Goal: Browse casually: Explore the website without a specific task or goal

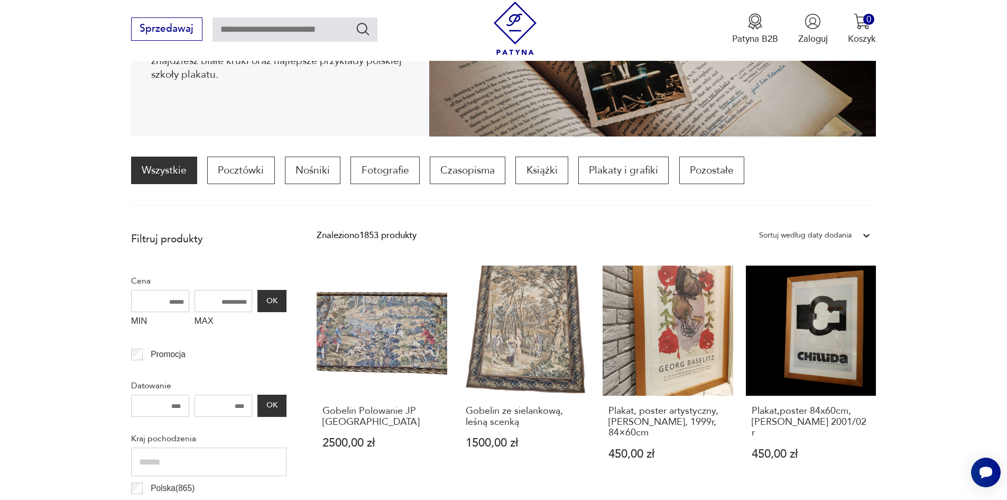
scroll to position [246, 0]
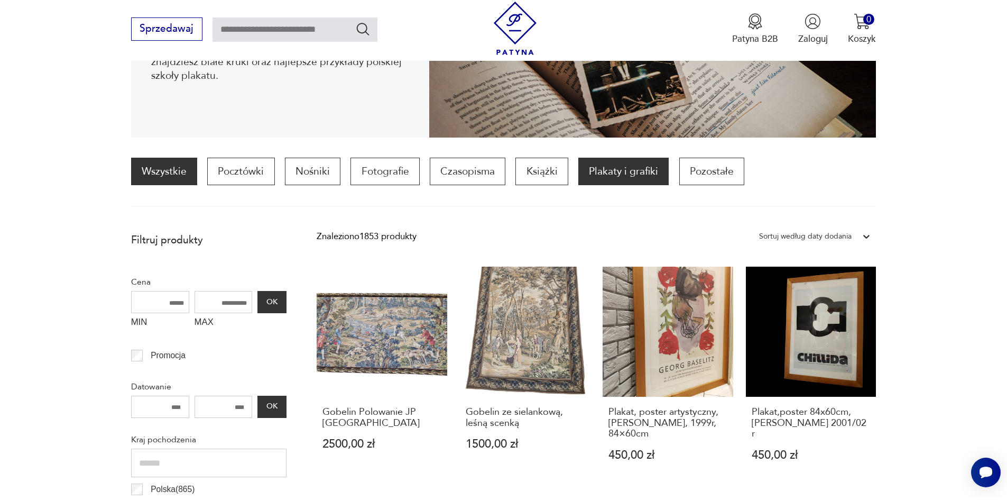
click at [622, 168] on p "Plakaty i grafiki" at bounding box center [623, 171] width 90 height 27
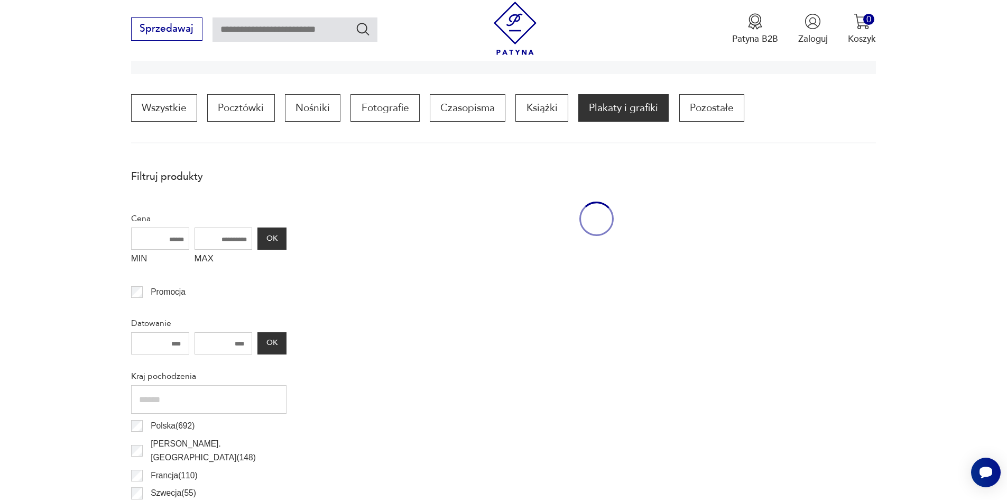
scroll to position [314, 0]
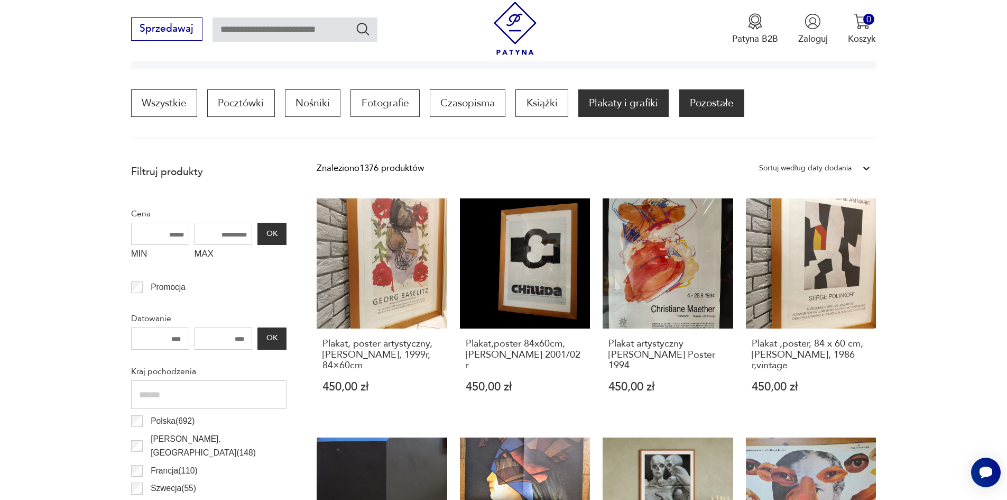
click at [722, 99] on p "Pozostałe" at bounding box center [711, 102] width 65 height 27
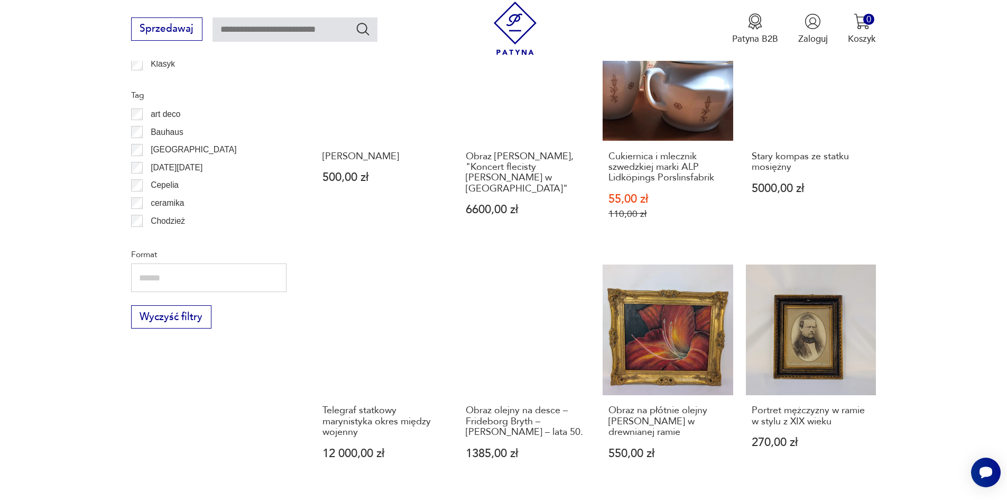
scroll to position [1107, 0]
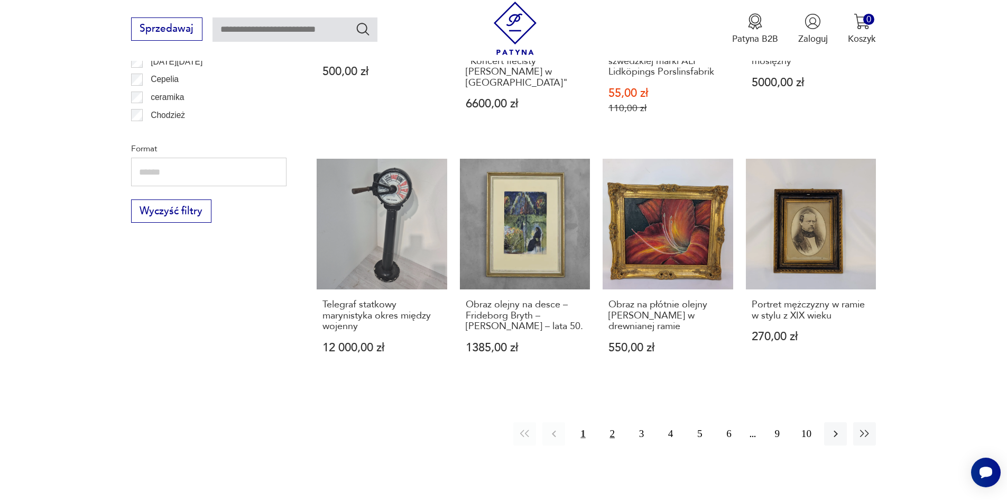
click at [610, 431] on button "2" at bounding box center [612, 433] width 23 height 23
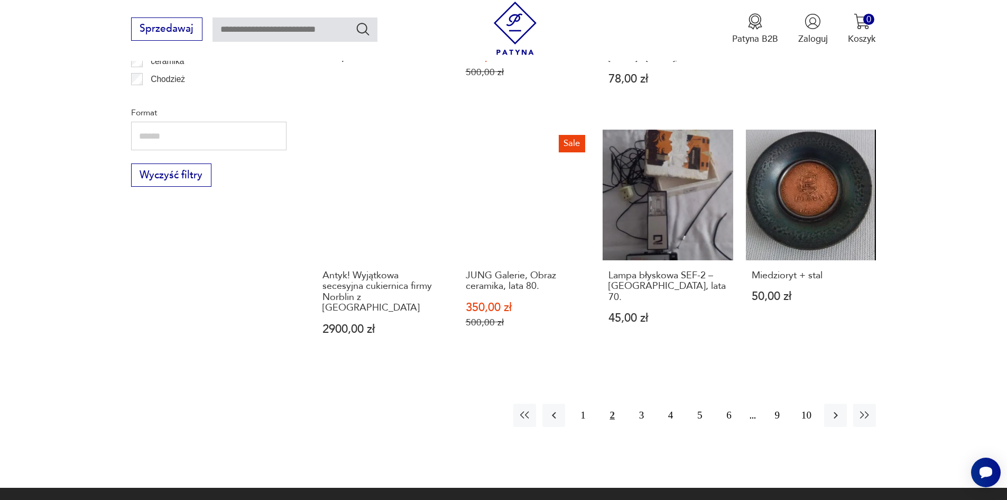
scroll to position [1160, 0]
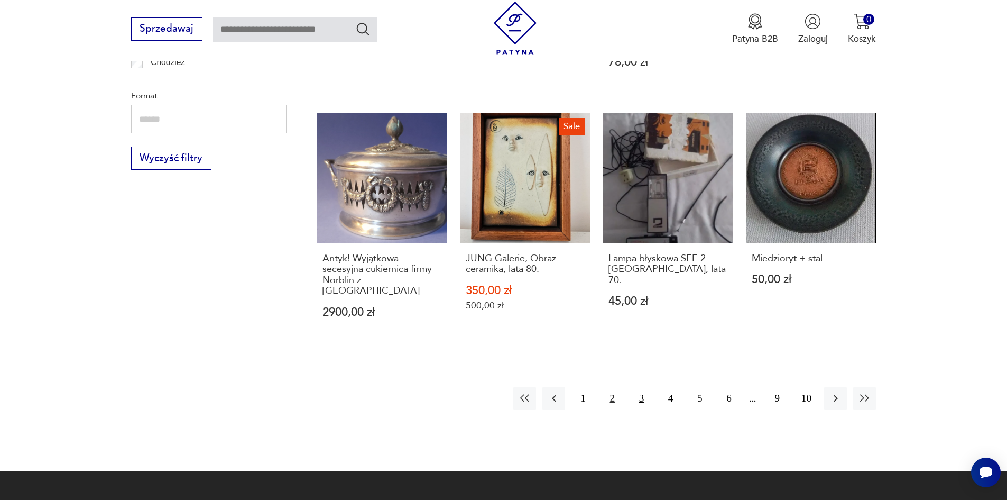
click at [638, 386] on button "3" at bounding box center [641, 397] width 23 height 23
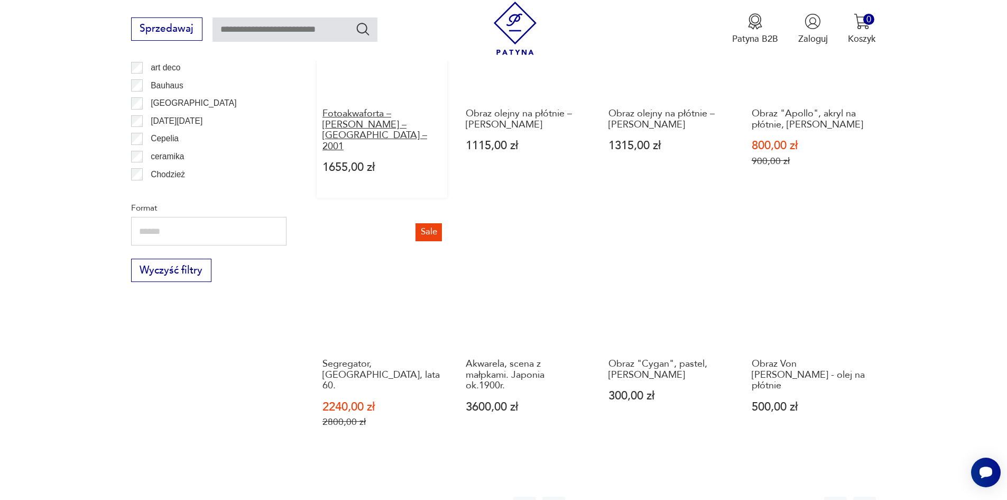
scroll to position [1107, 0]
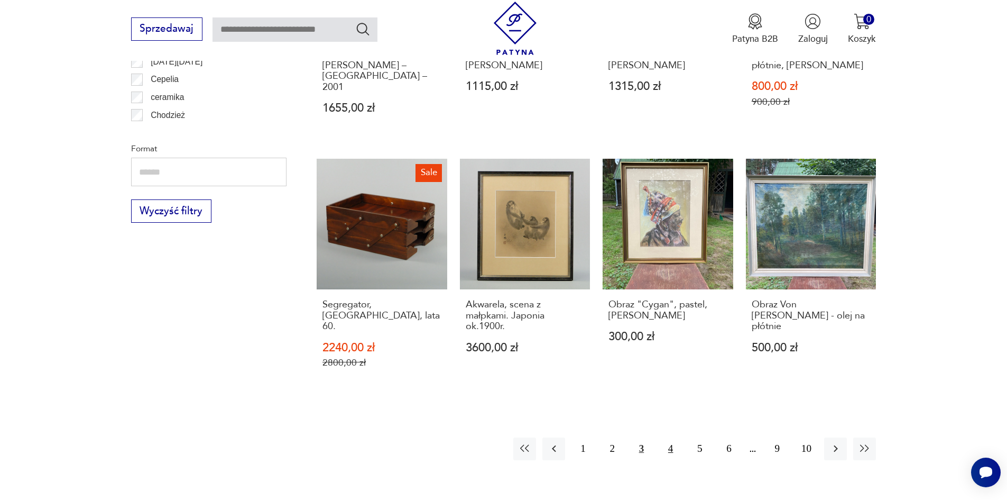
click at [668, 437] on button "4" at bounding box center [670, 448] width 23 height 23
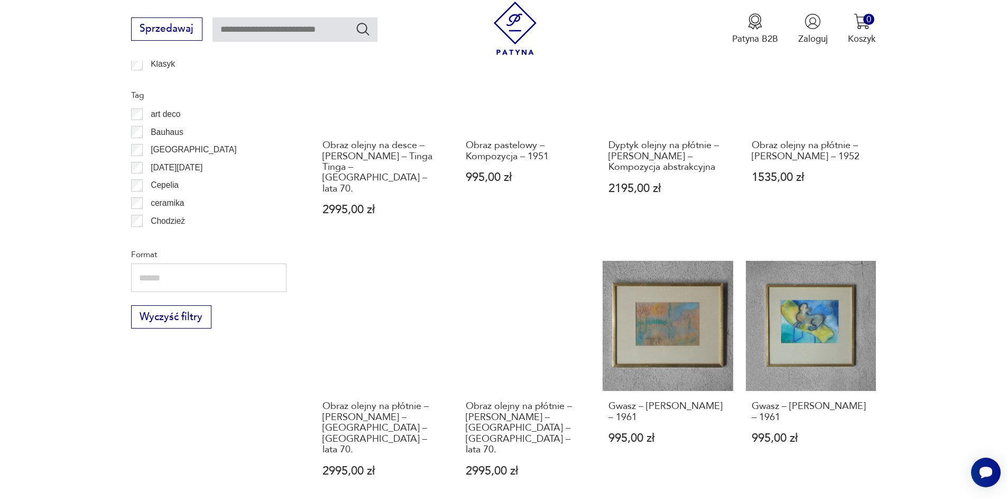
scroll to position [1160, 0]
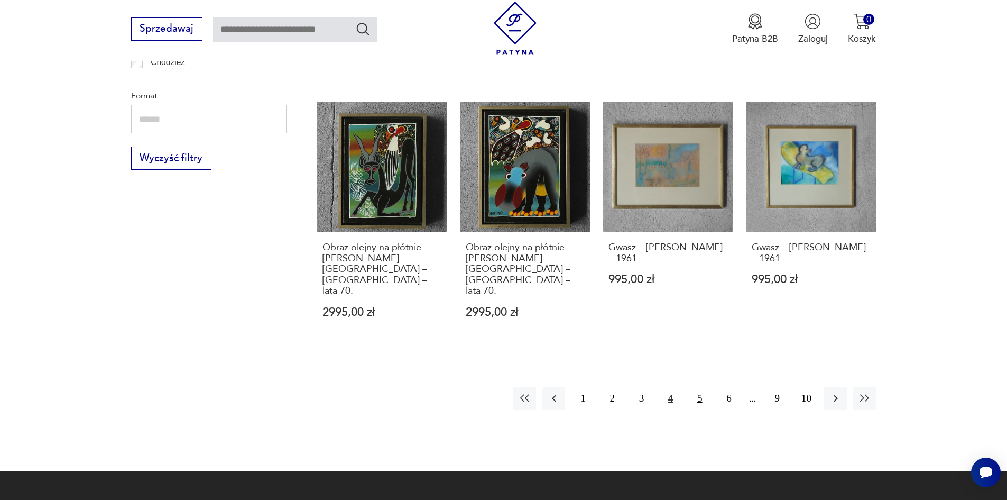
click at [702, 386] on button "5" at bounding box center [699, 397] width 23 height 23
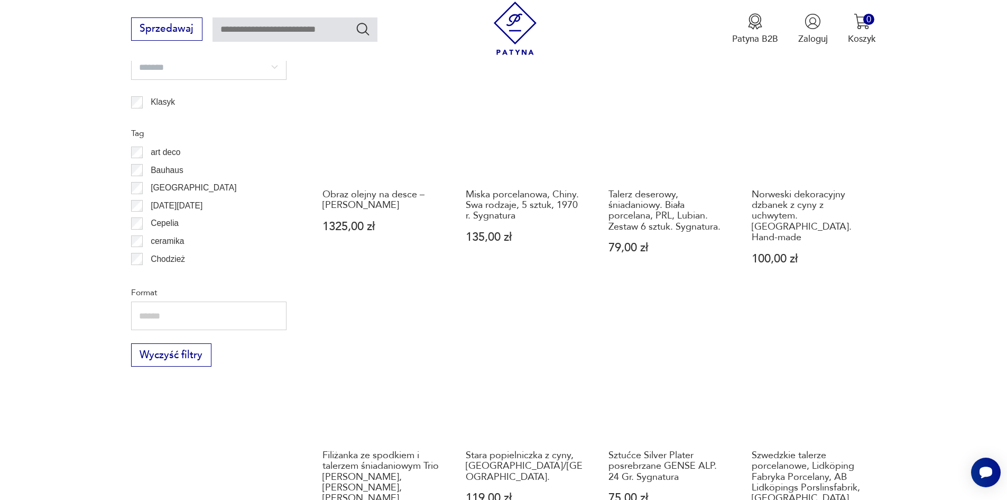
scroll to position [1107, 0]
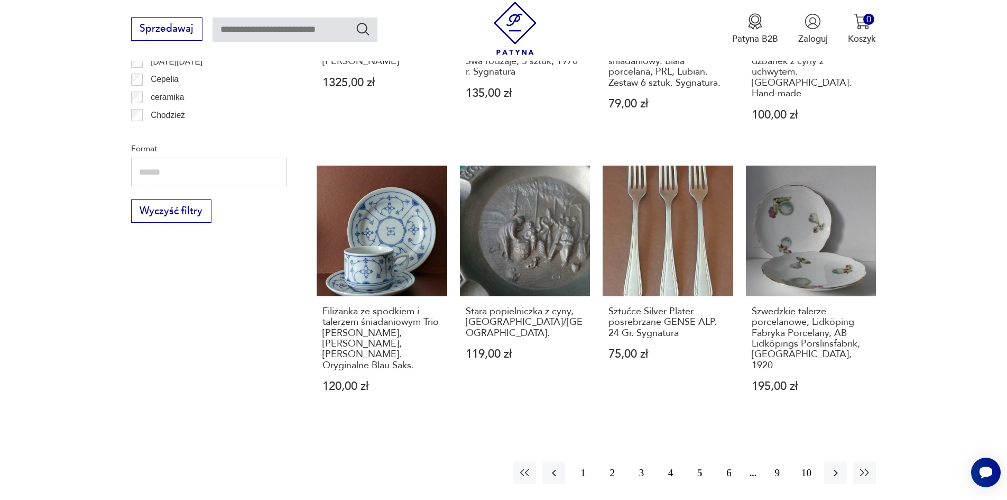
click at [726, 461] on button "6" at bounding box center [728, 472] width 23 height 23
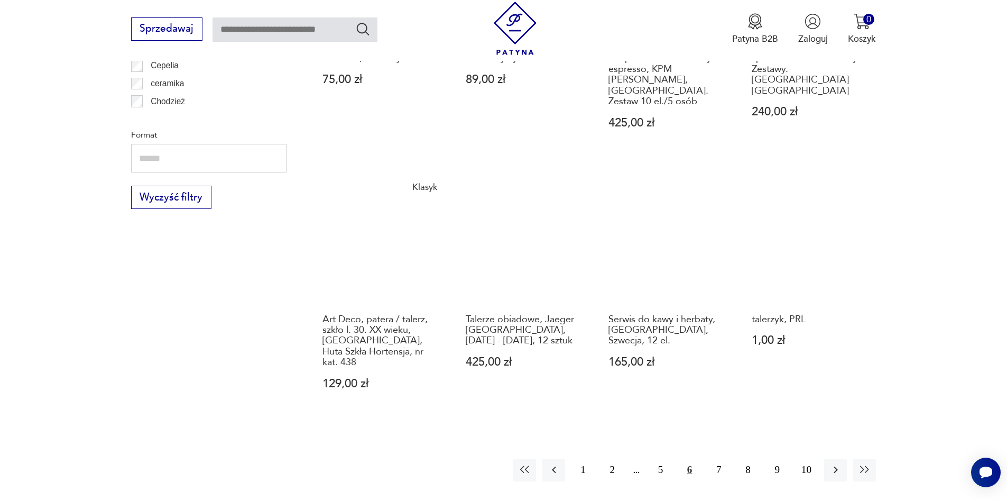
scroll to position [1160, 0]
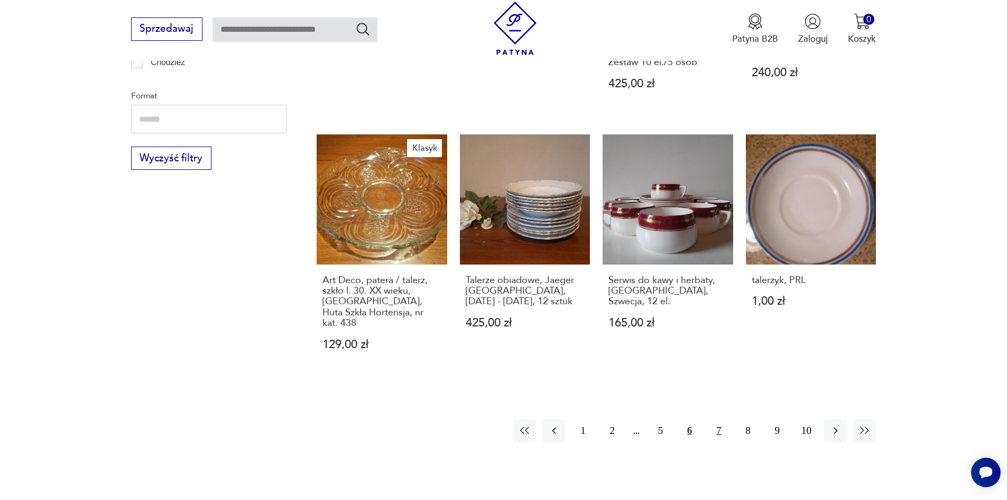
click at [715, 419] on button "7" at bounding box center [718, 430] width 23 height 23
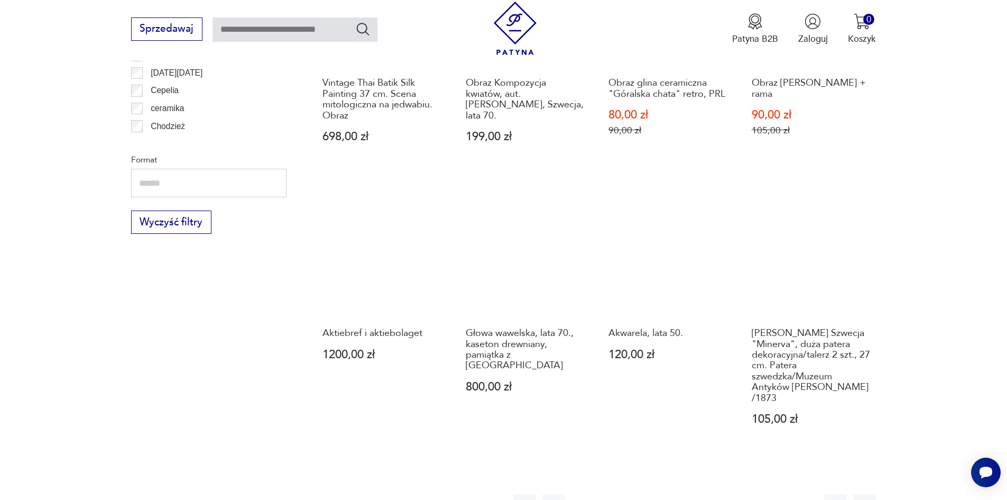
scroll to position [1107, 0]
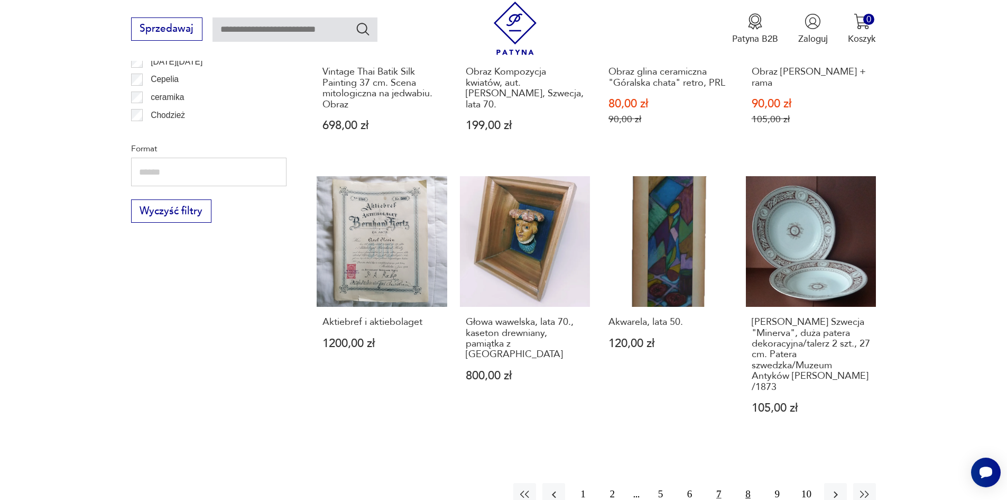
click at [745, 483] on button "8" at bounding box center [747, 494] width 23 height 23
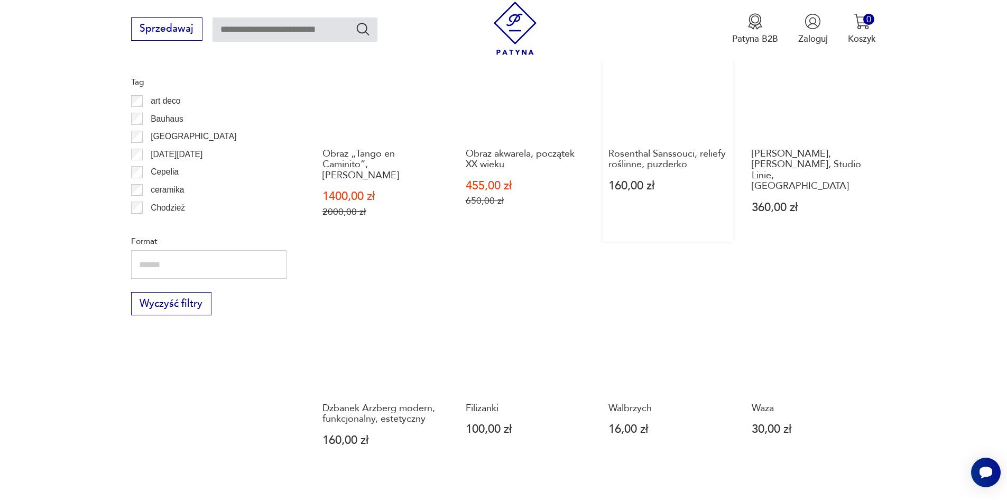
scroll to position [1107, 0]
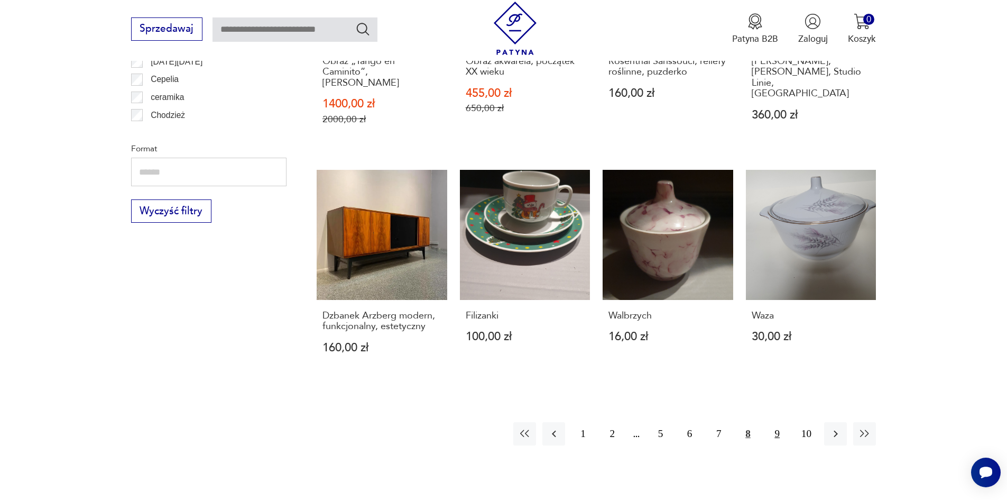
click at [776, 422] on button "9" at bounding box center [777, 433] width 23 height 23
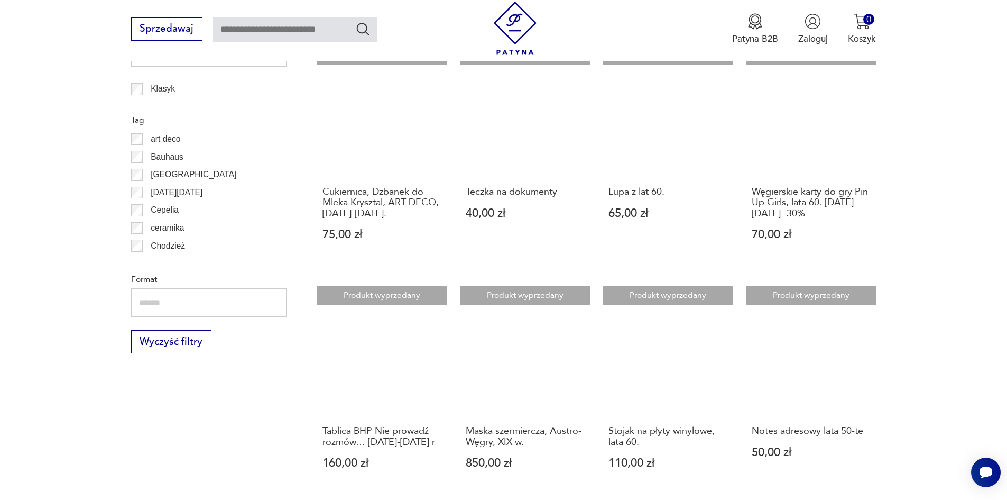
scroll to position [1054, 0]
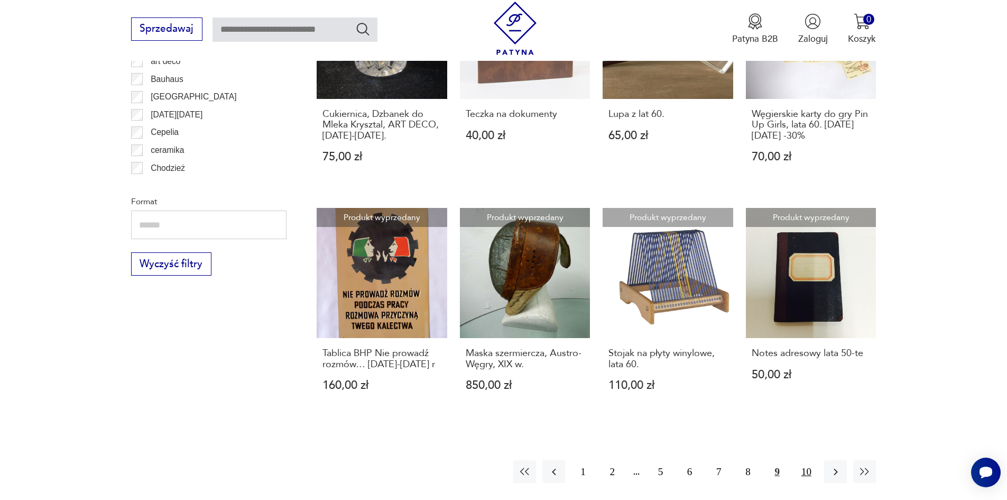
click at [807, 460] on button "10" at bounding box center [806, 471] width 23 height 23
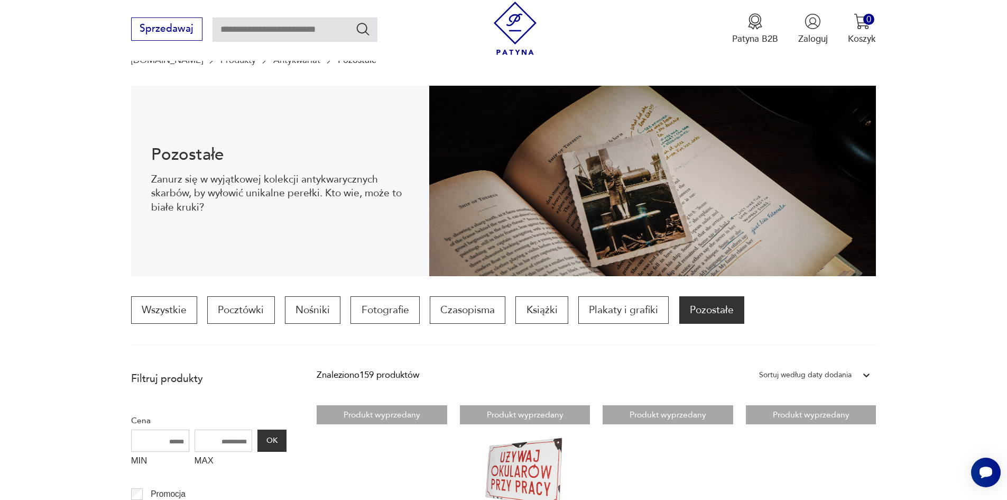
scroll to position [211, 0]
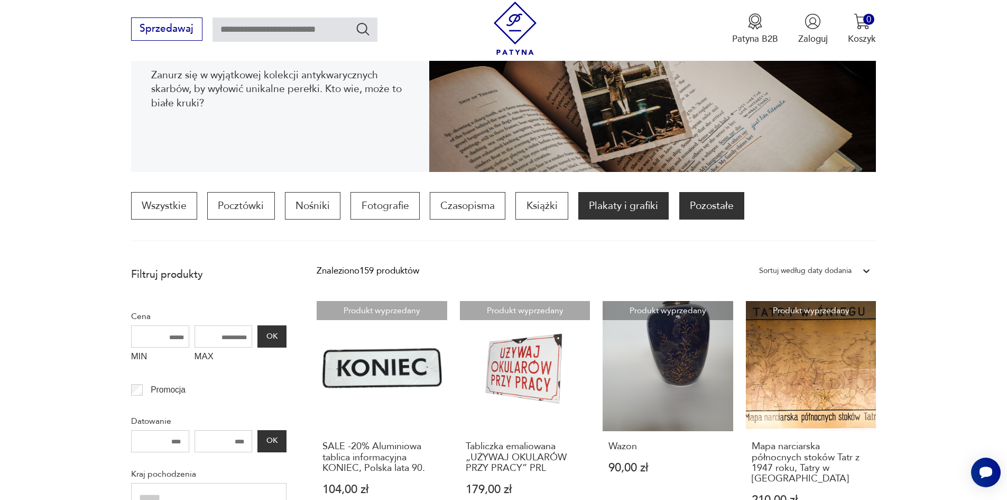
click at [629, 211] on p "Plakaty i grafiki" at bounding box center [623, 205] width 90 height 27
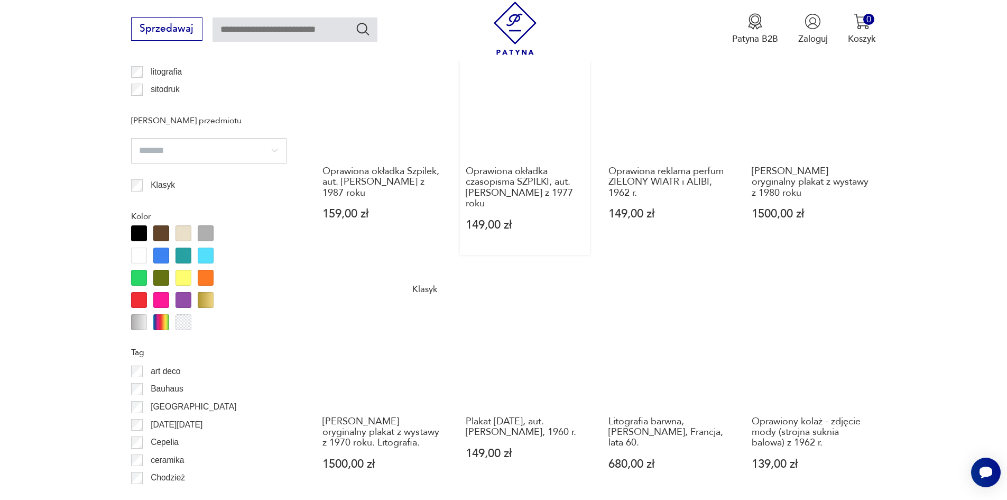
scroll to position [1107, 0]
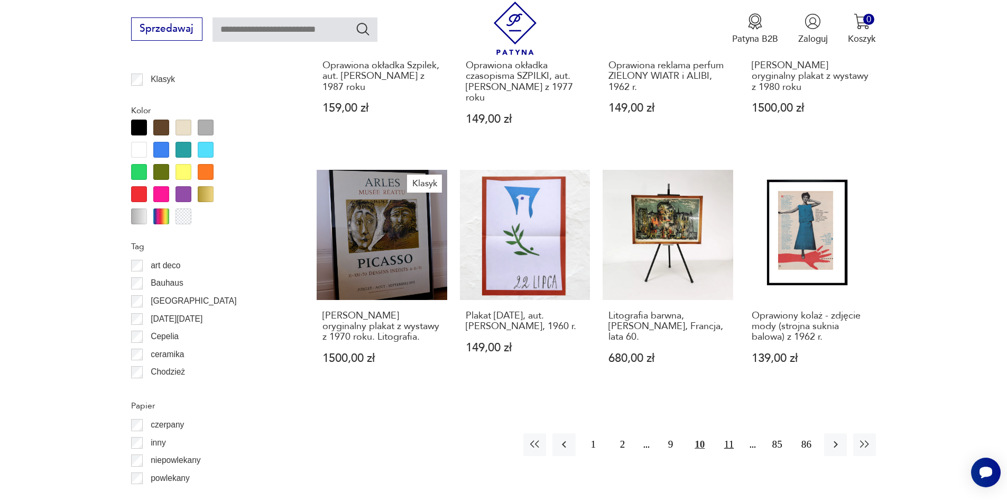
click at [731, 433] on button "11" at bounding box center [728, 444] width 23 height 23
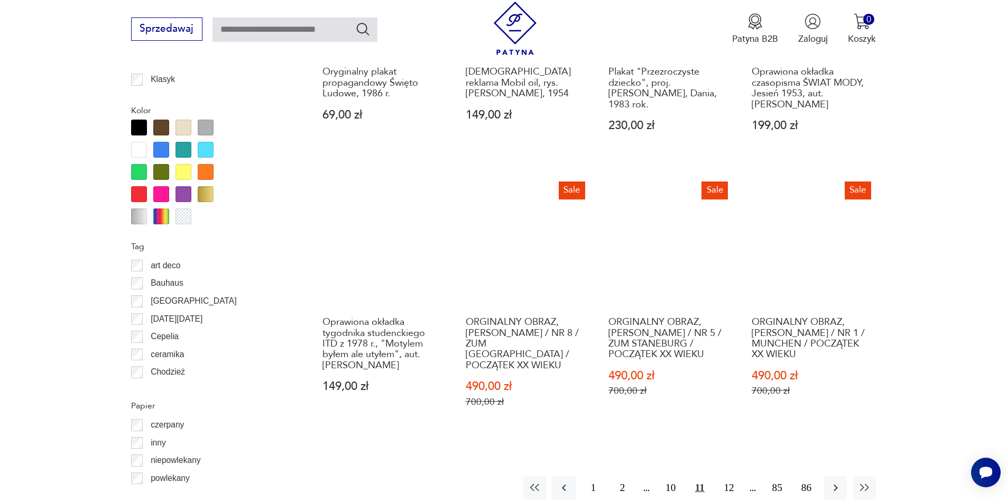
scroll to position [1160, 0]
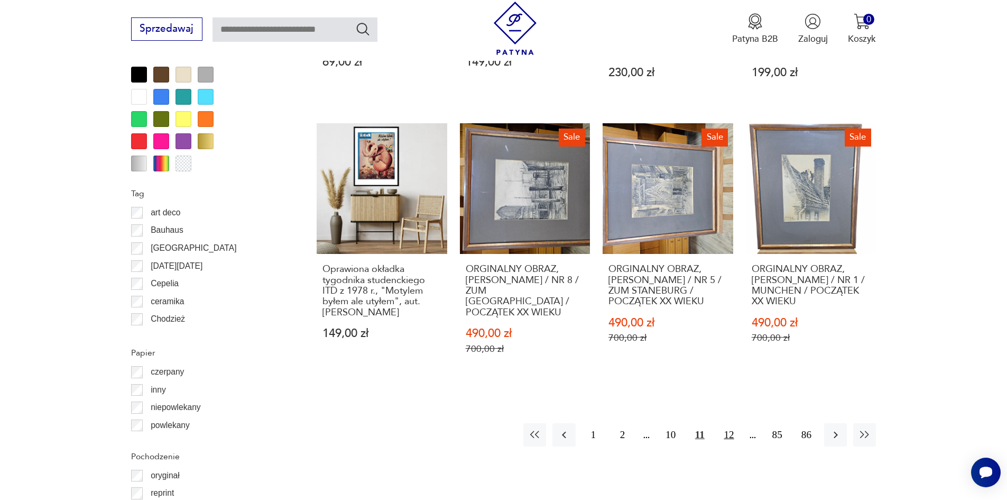
click at [730, 427] on button "12" at bounding box center [728, 434] width 23 height 23
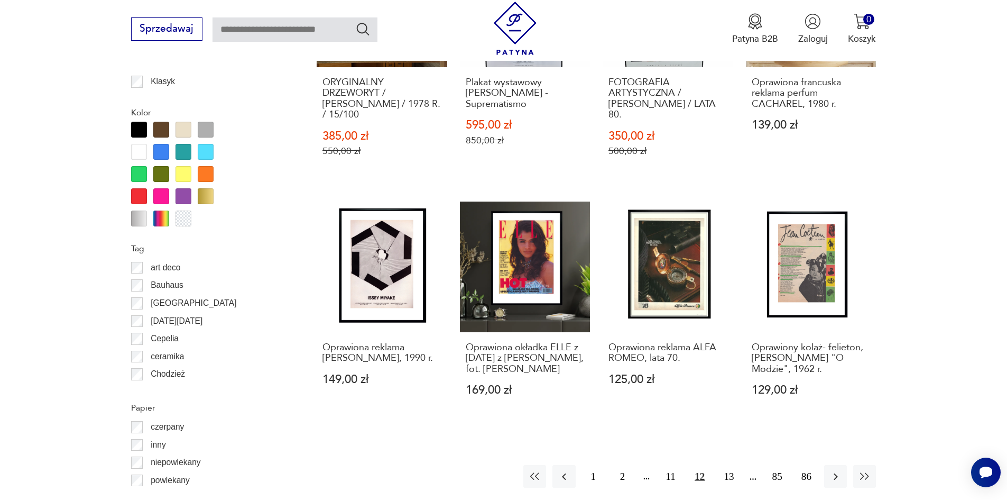
scroll to position [1107, 0]
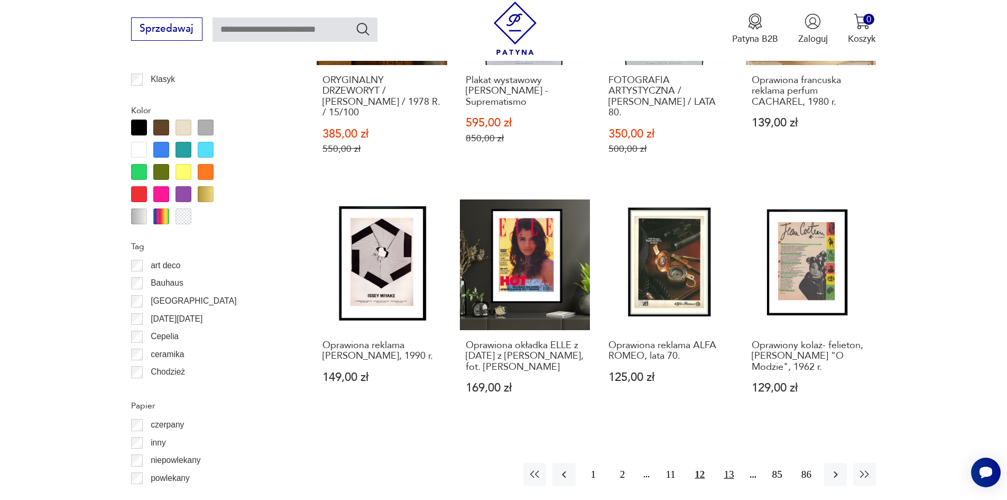
click at [734, 475] on button "13" at bounding box center [728, 474] width 23 height 23
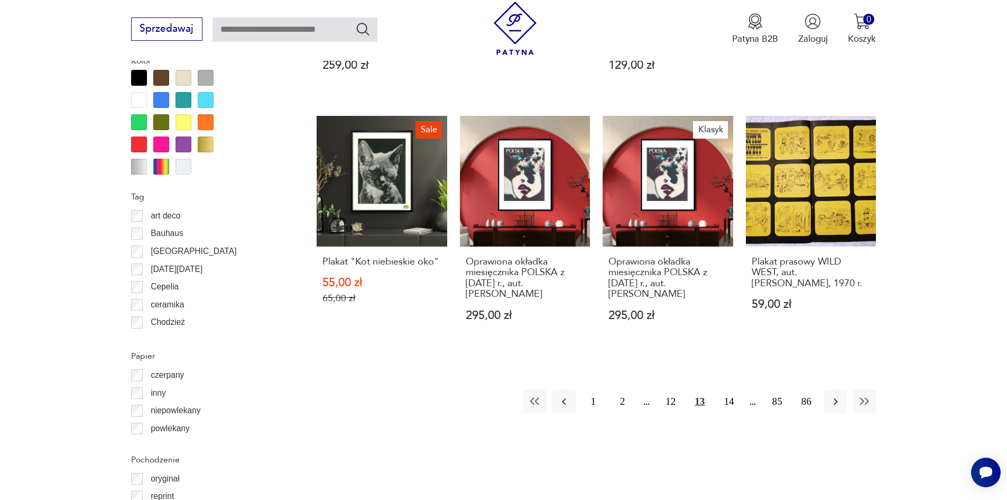
scroll to position [1160, 0]
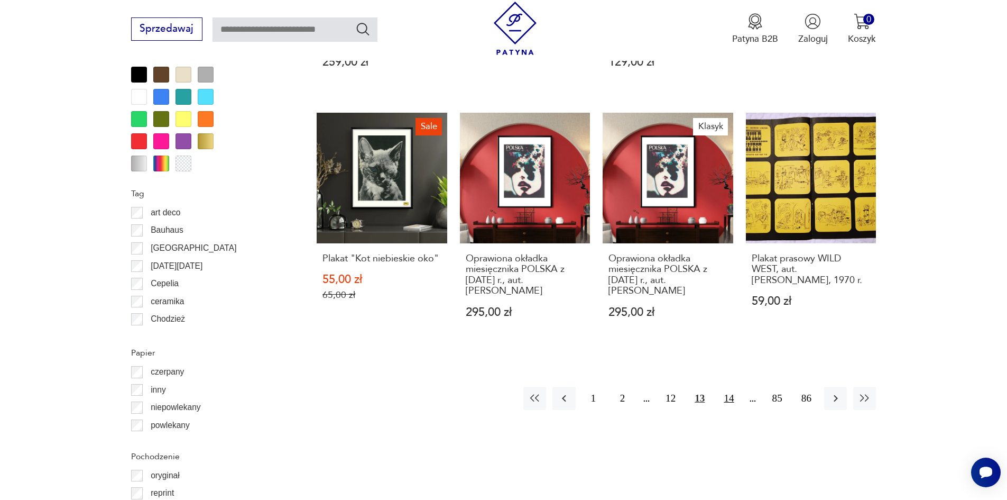
click at [724, 386] on button "14" at bounding box center [728, 397] width 23 height 23
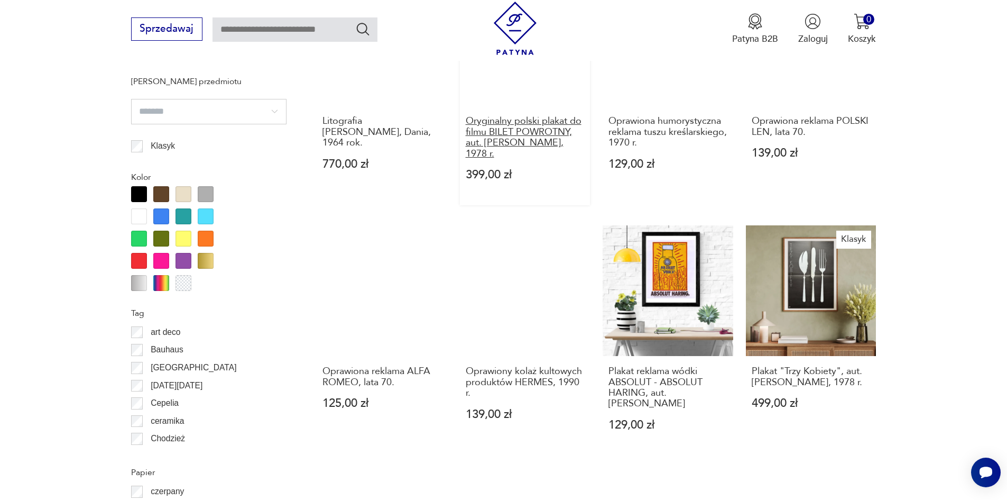
scroll to position [1107, 0]
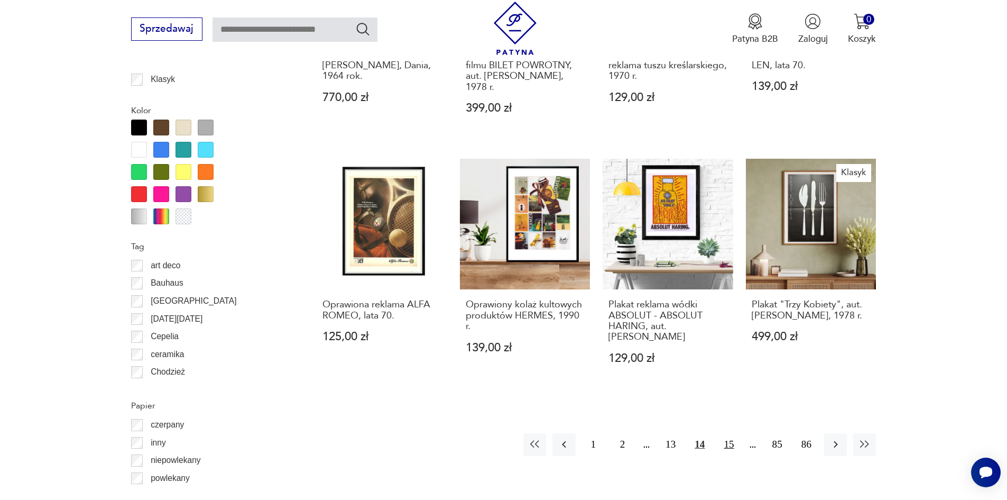
click at [727, 433] on button "15" at bounding box center [728, 444] width 23 height 23
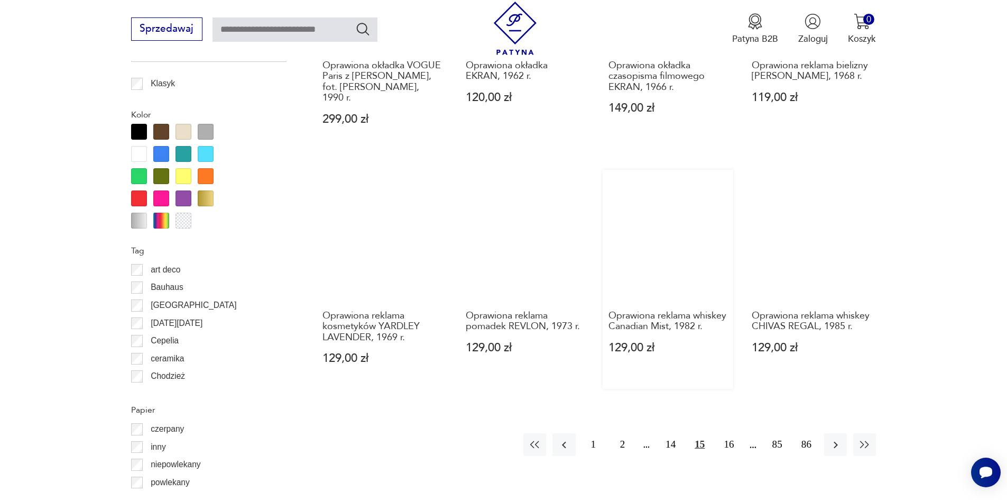
scroll to position [1107, 0]
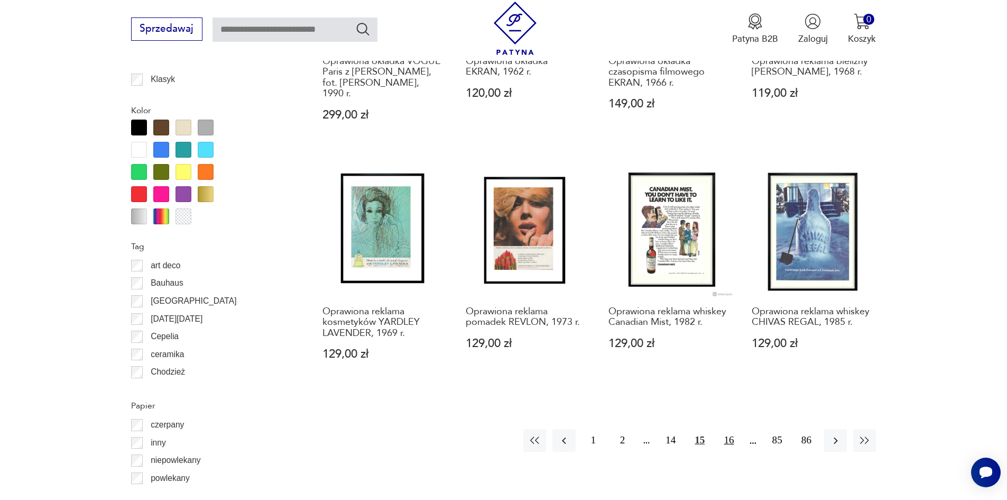
click at [731, 429] on button "16" at bounding box center [728, 440] width 23 height 23
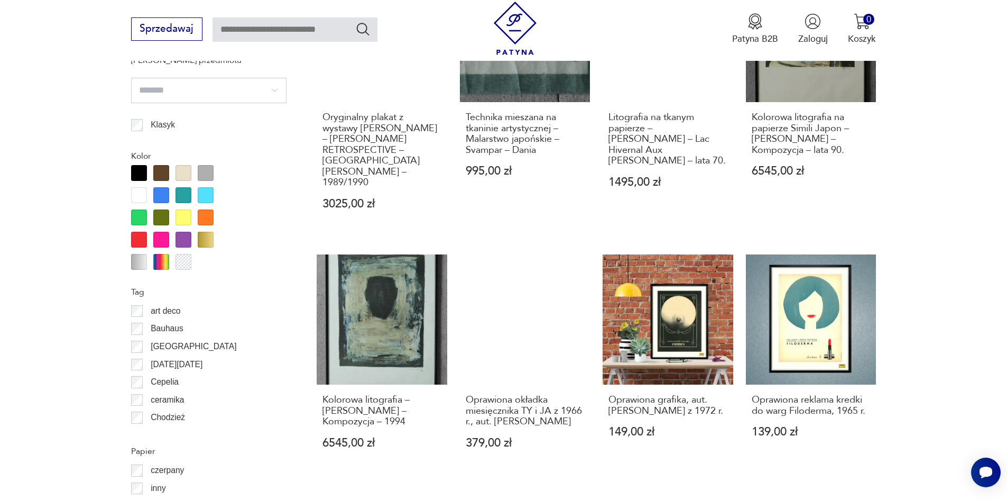
scroll to position [1213, 0]
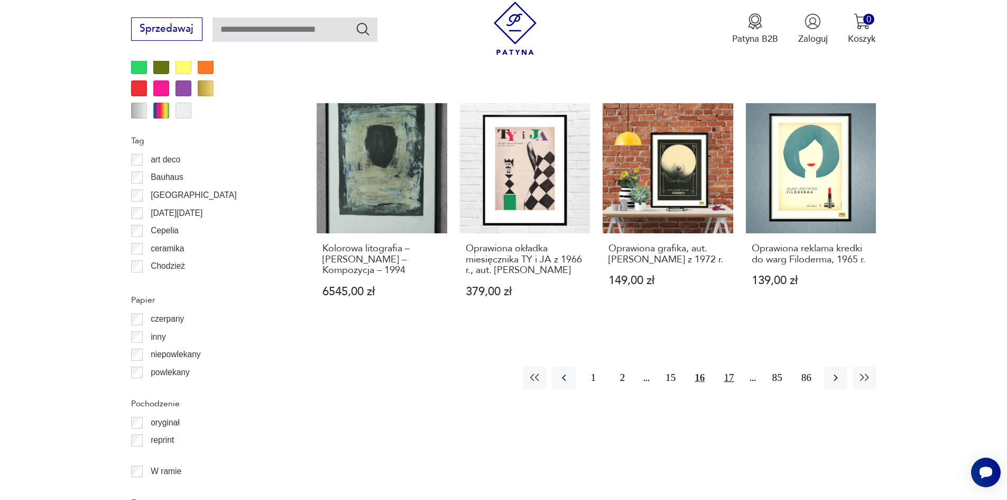
click at [726, 366] on button "17" at bounding box center [728, 377] width 23 height 23
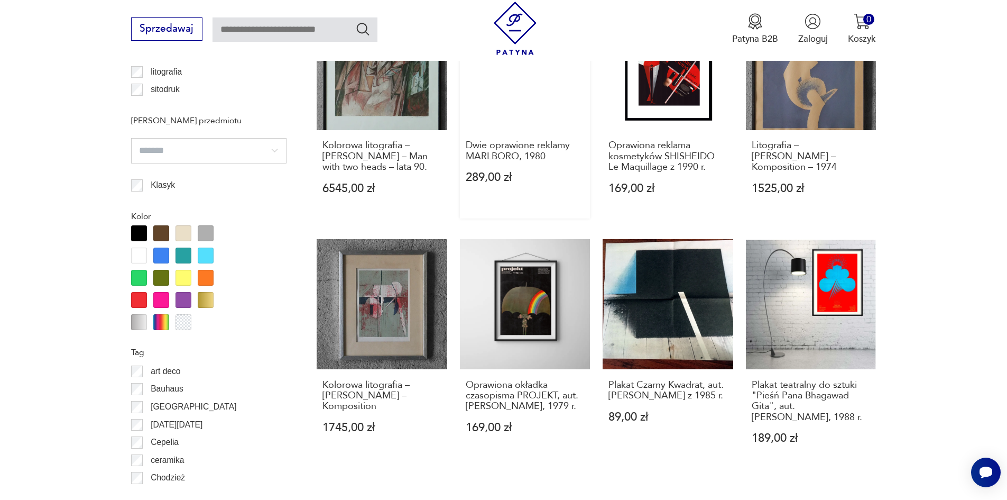
scroll to position [1213, 0]
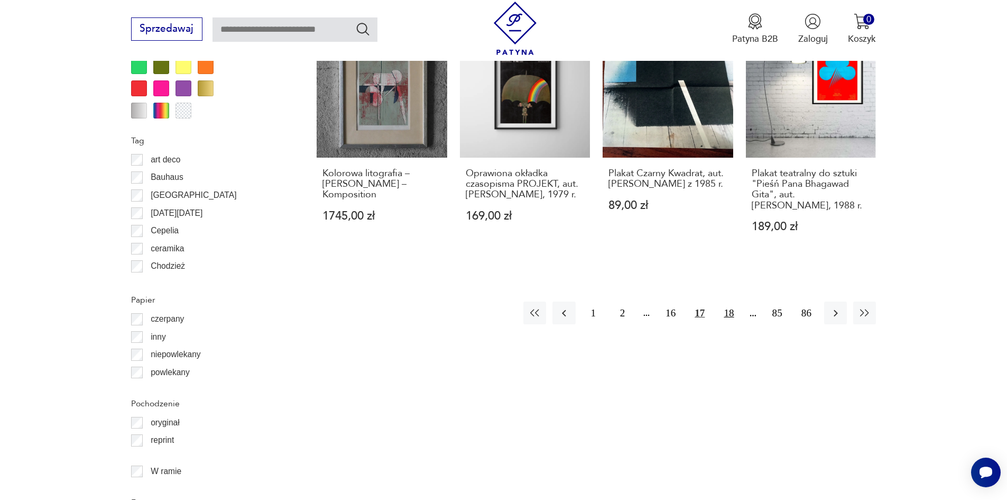
click at [734, 301] on button "18" at bounding box center [728, 312] width 23 height 23
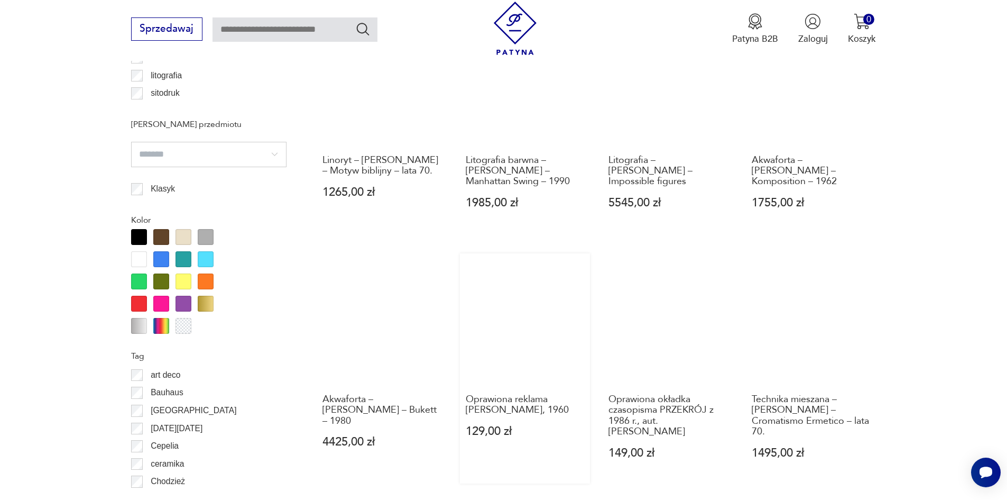
scroll to position [1054, 0]
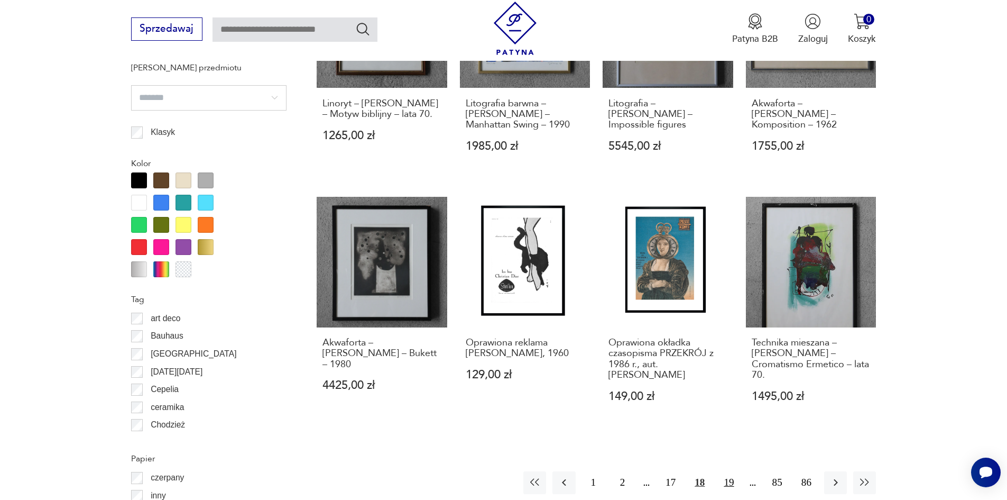
click at [729, 471] on button "19" at bounding box center [728, 482] width 23 height 23
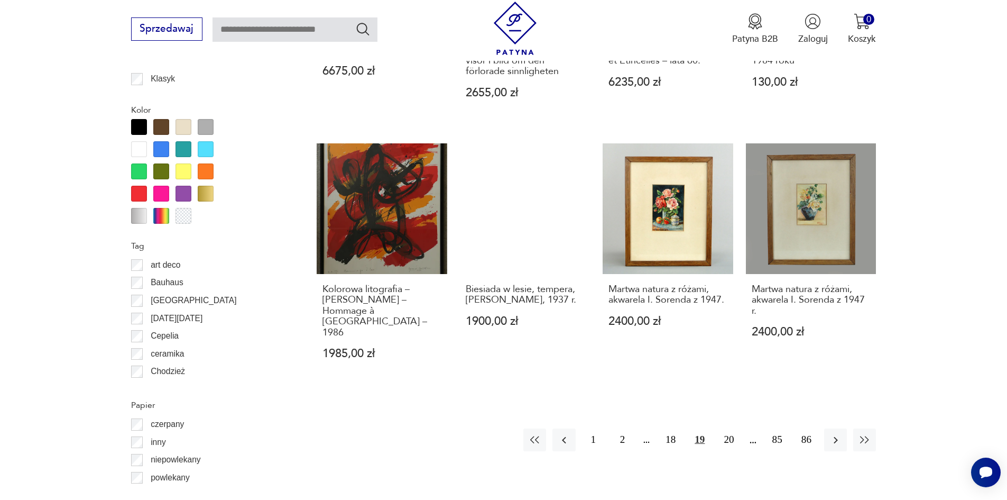
scroll to position [1266, 0]
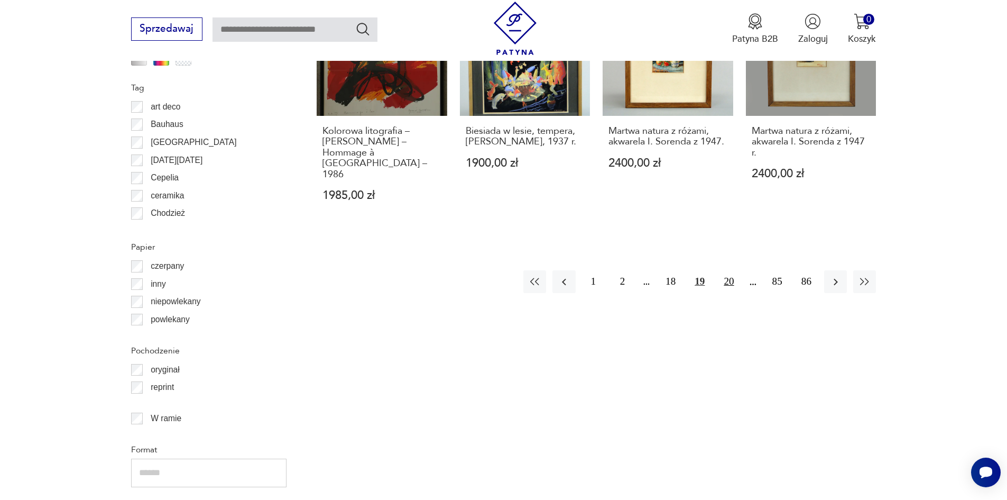
click at [729, 270] on button "20" at bounding box center [728, 281] width 23 height 23
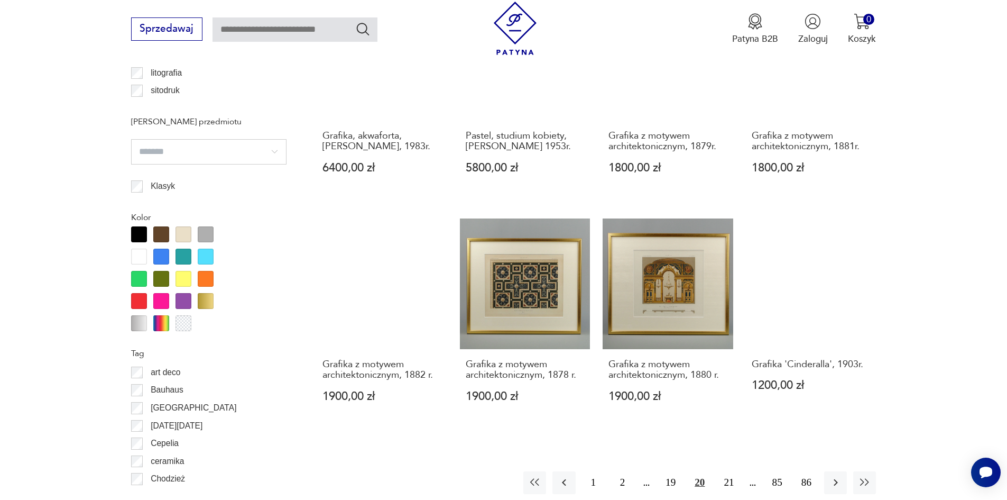
scroll to position [1001, 0]
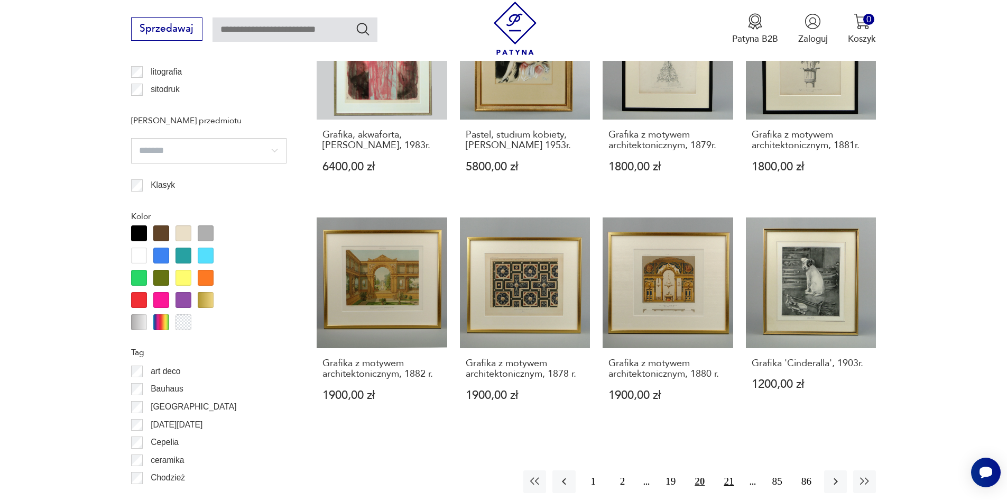
click at [727, 473] on button "21" at bounding box center [728, 481] width 23 height 23
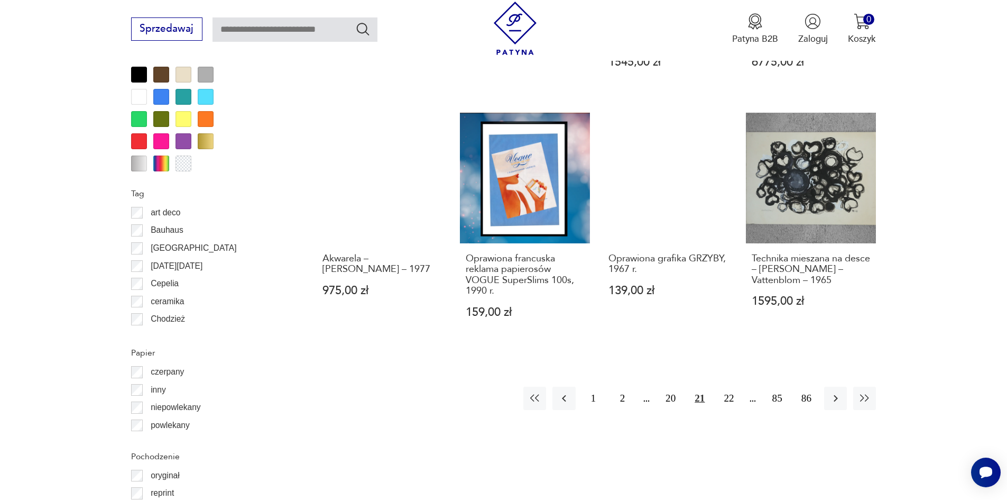
scroll to position [1213, 0]
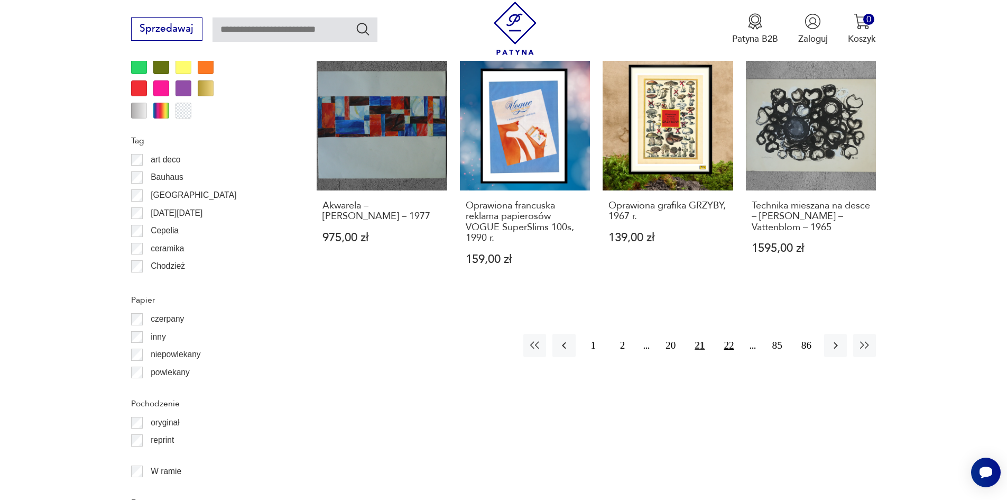
click at [729, 334] on button "22" at bounding box center [728, 345] width 23 height 23
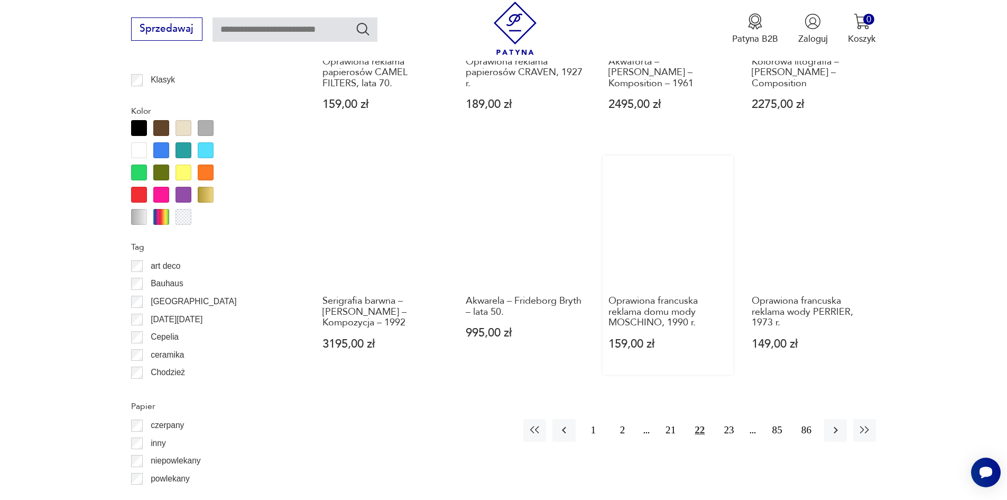
scroll to position [1107, 0]
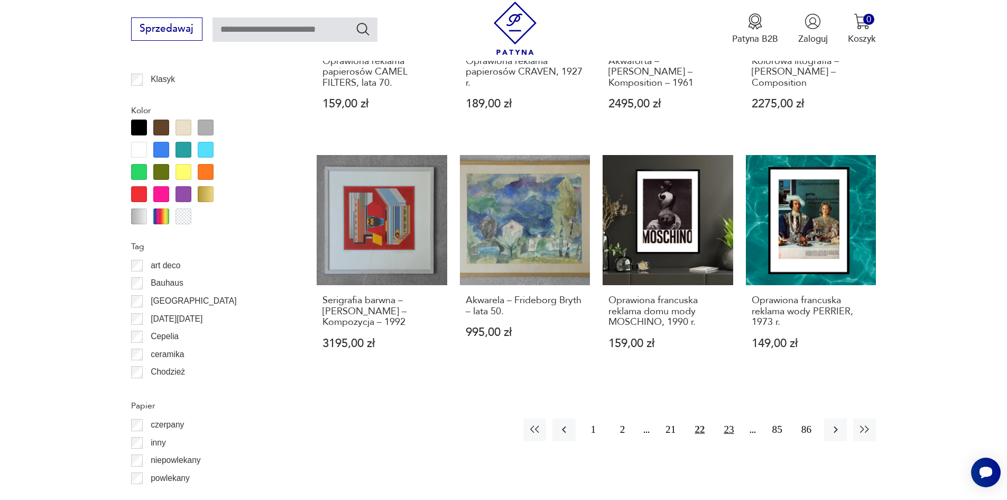
click at [731, 419] on button "23" at bounding box center [728, 429] width 23 height 23
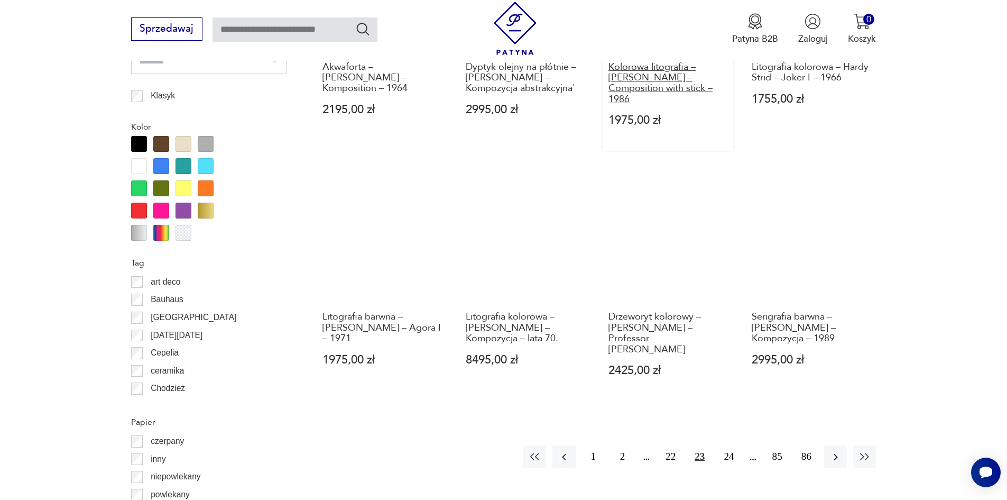
scroll to position [1107, 0]
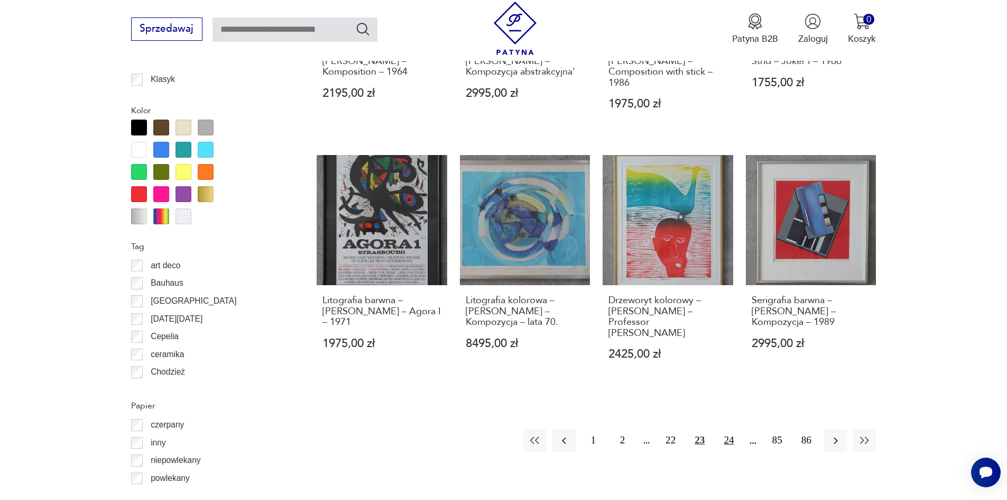
click at [732, 429] on button "24" at bounding box center [728, 440] width 23 height 23
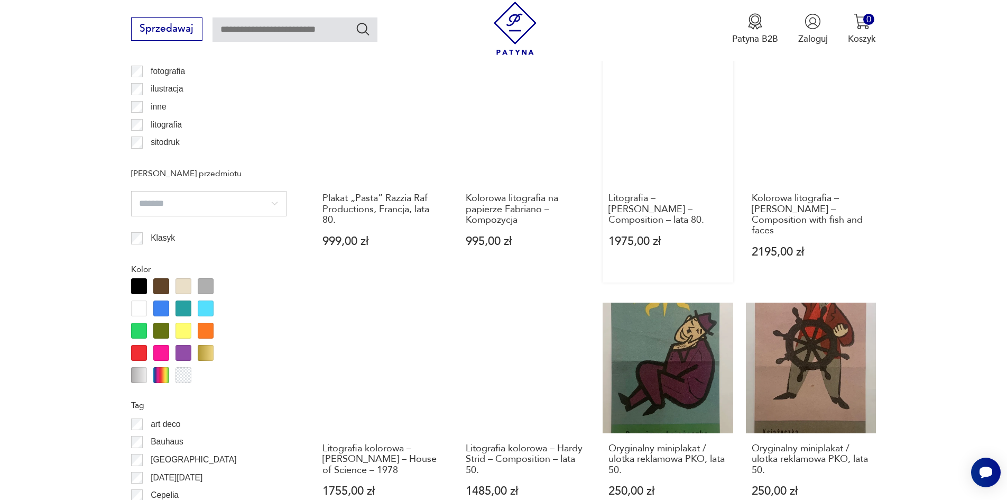
scroll to position [1054, 0]
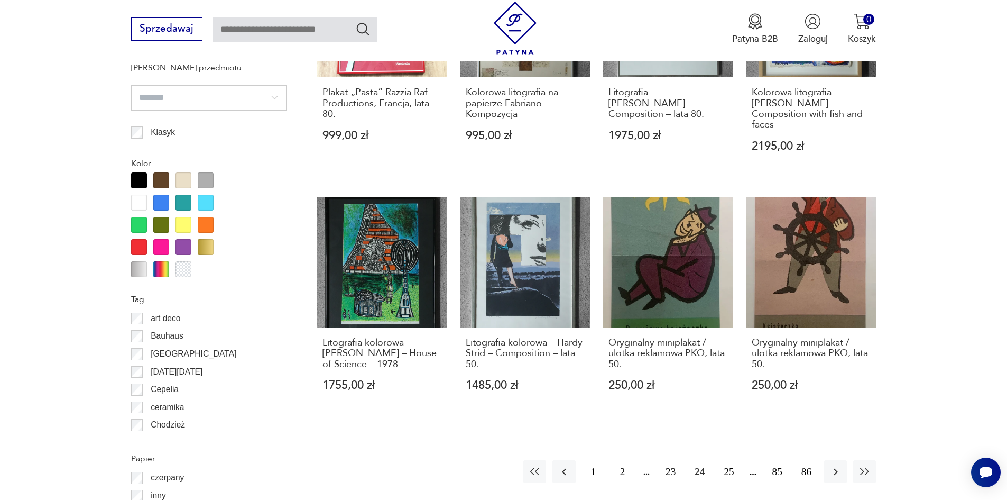
click at [734, 473] on button "25" at bounding box center [728, 471] width 23 height 23
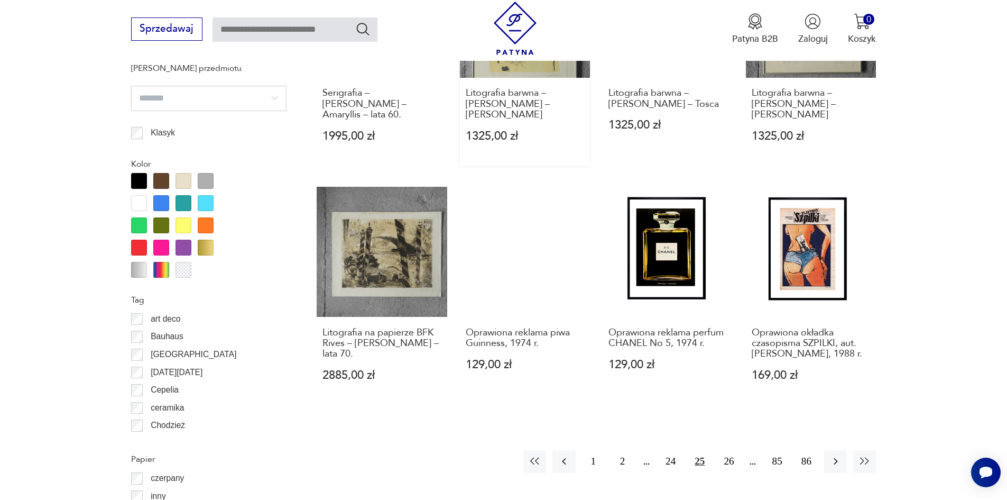
scroll to position [1054, 0]
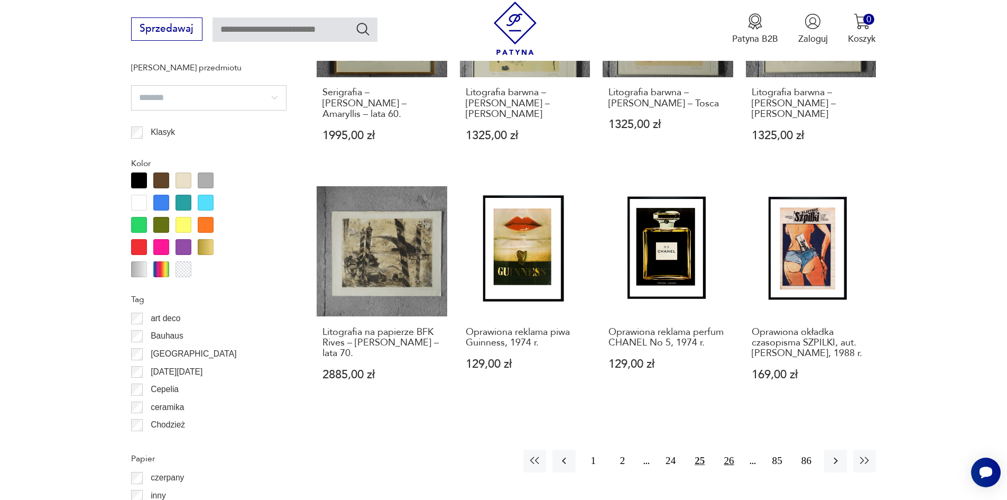
click at [727, 450] on button "26" at bounding box center [728, 460] width 23 height 23
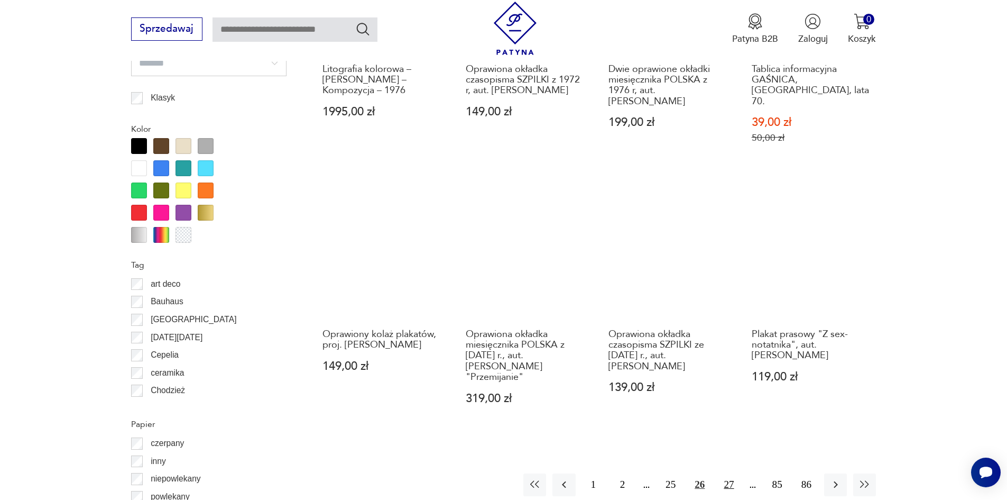
scroll to position [1107, 0]
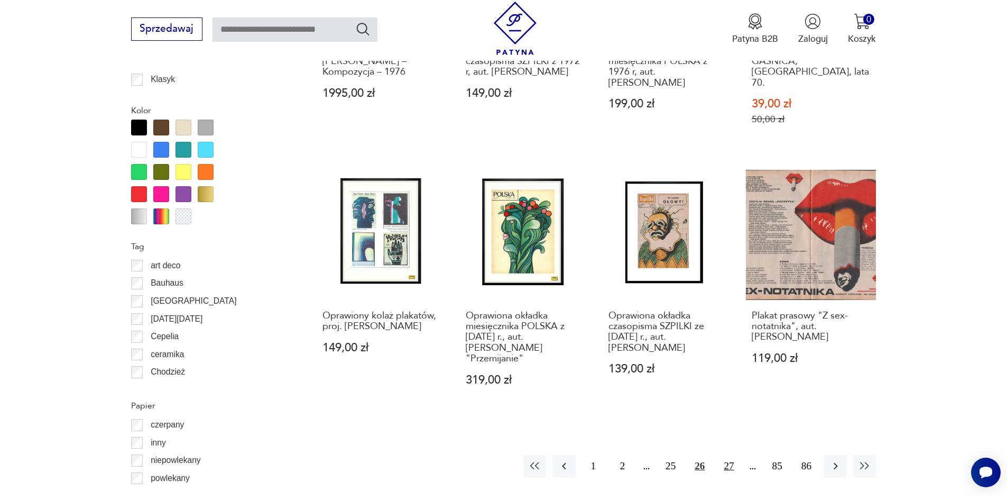
click at [730, 455] on button "27" at bounding box center [728, 466] width 23 height 23
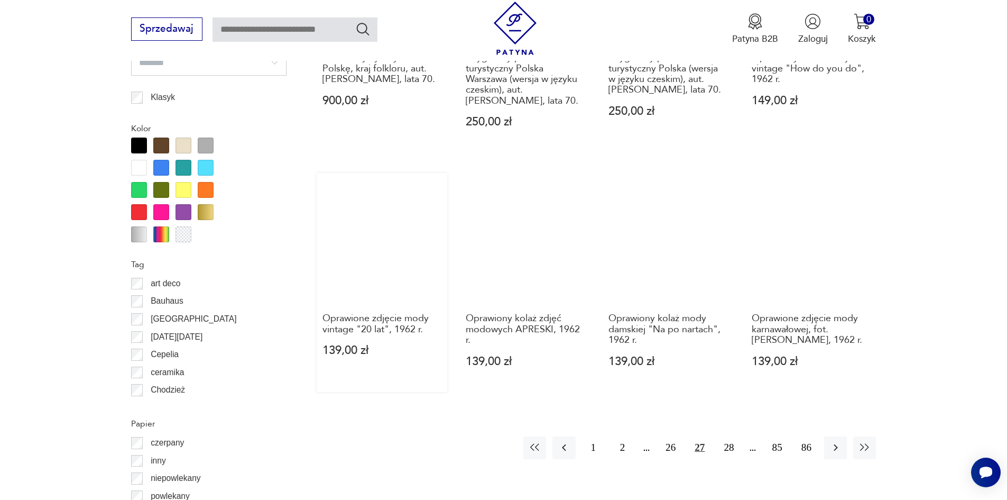
scroll to position [1107, 0]
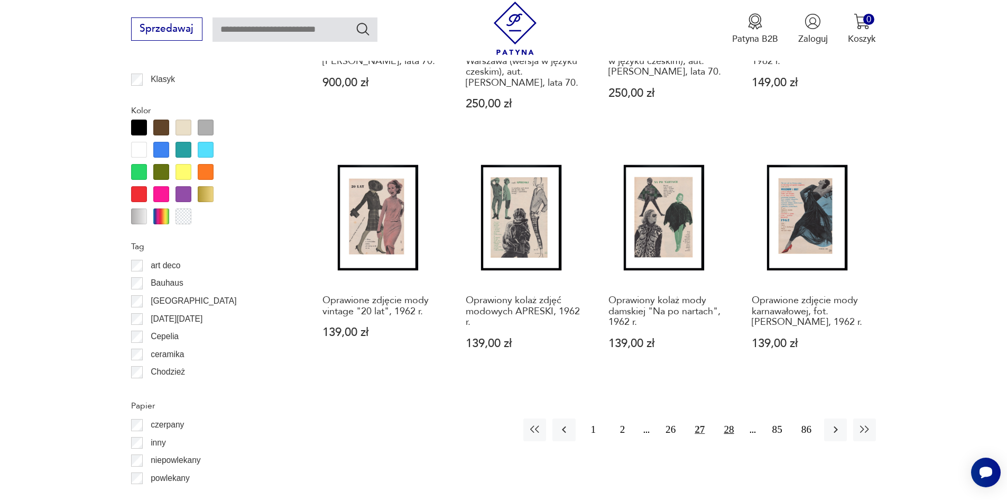
click at [731, 431] on button "28" at bounding box center [728, 429] width 23 height 23
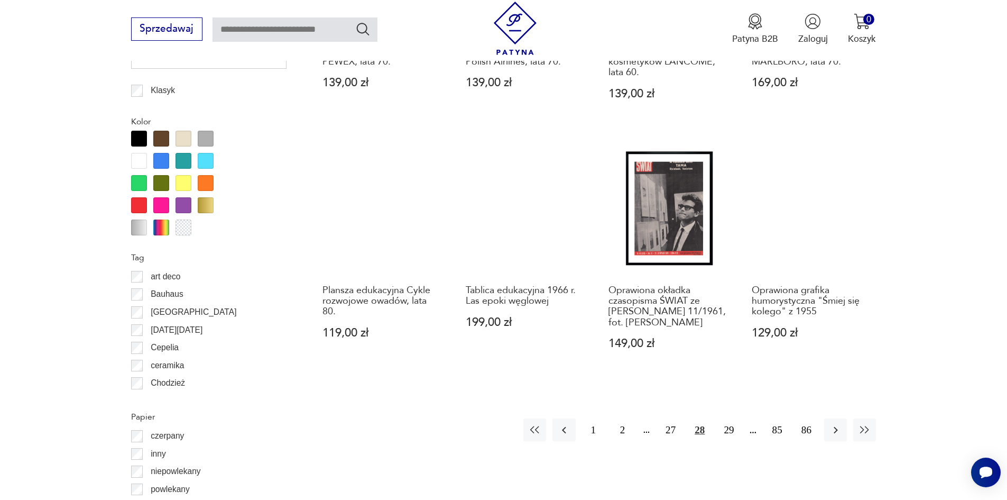
scroll to position [1160, 0]
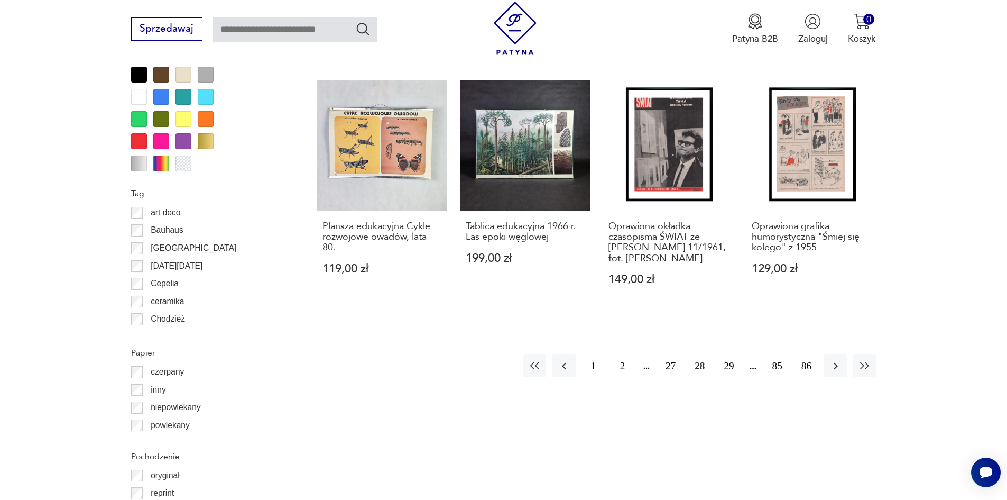
click at [730, 377] on button "29" at bounding box center [728, 365] width 23 height 23
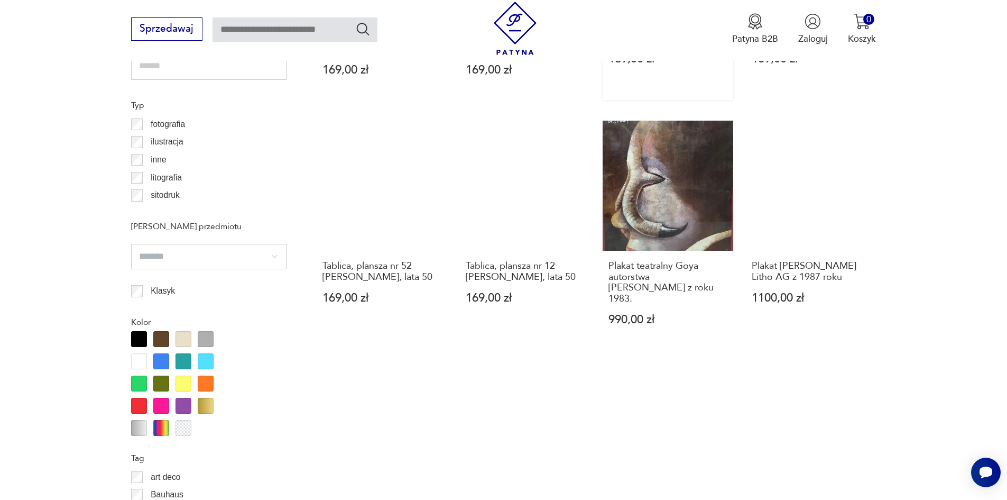
scroll to position [1054, 0]
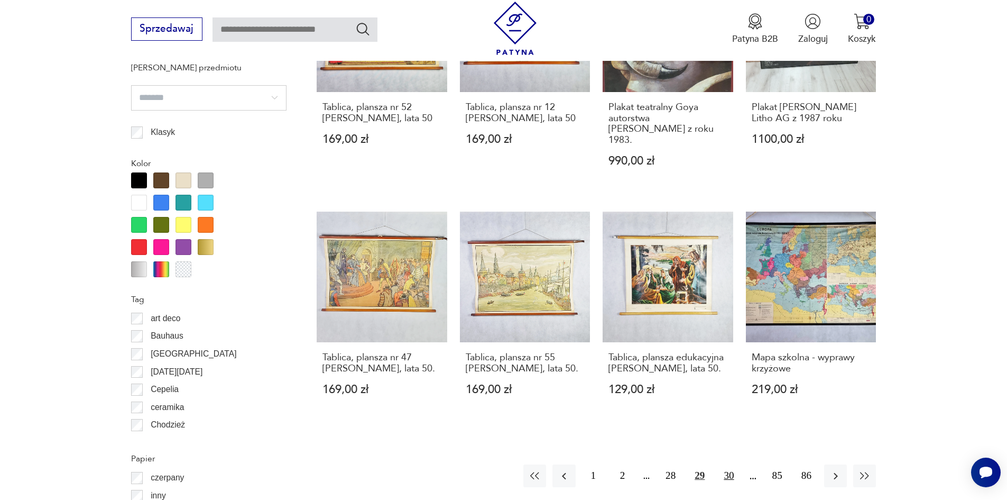
click at [726, 464] on button "30" at bounding box center [728, 475] width 23 height 23
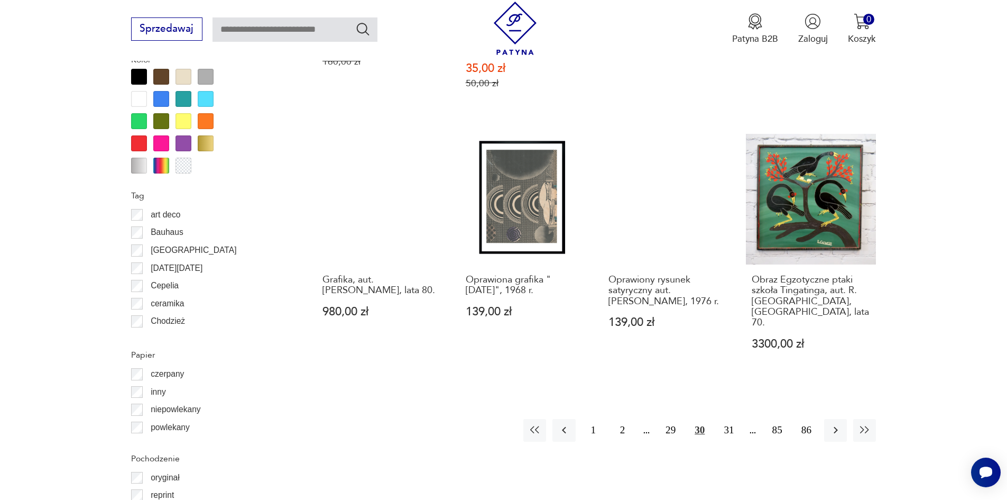
scroll to position [1160, 0]
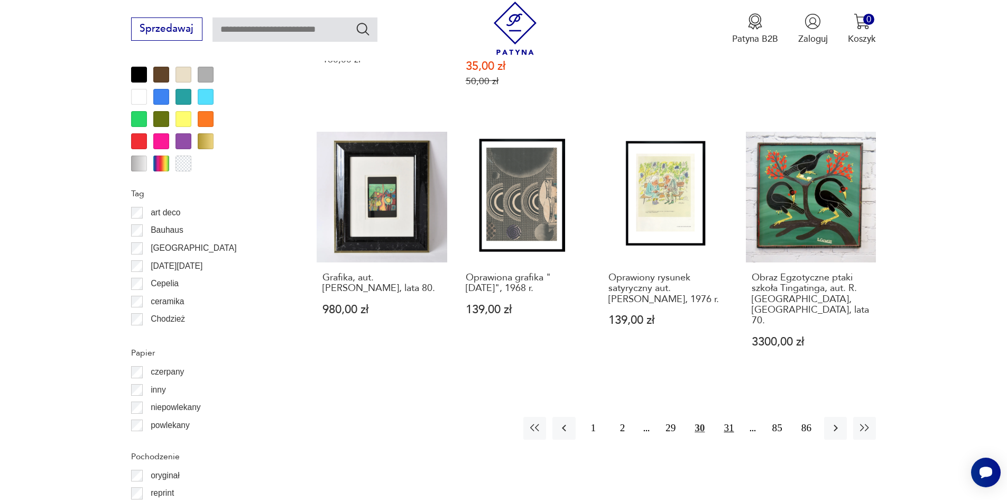
click at [724, 417] on button "31" at bounding box center [728, 428] width 23 height 23
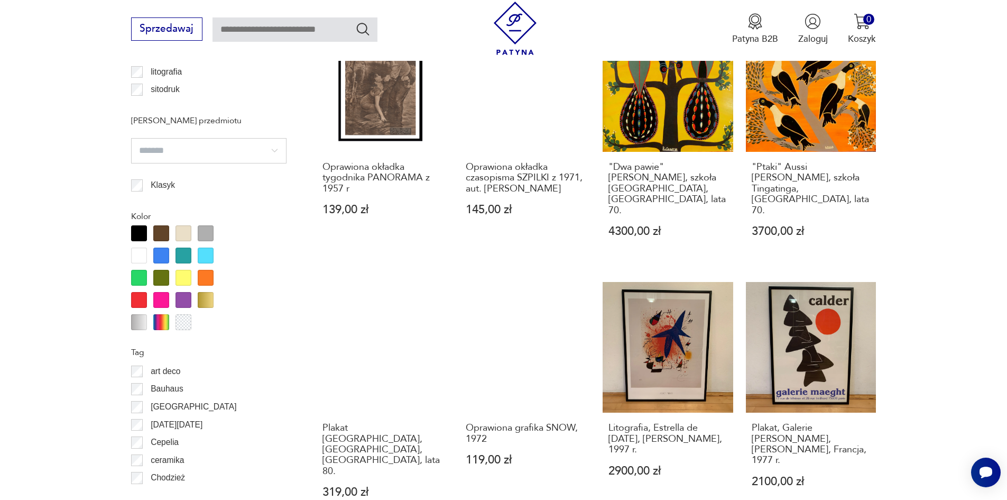
scroll to position [1160, 0]
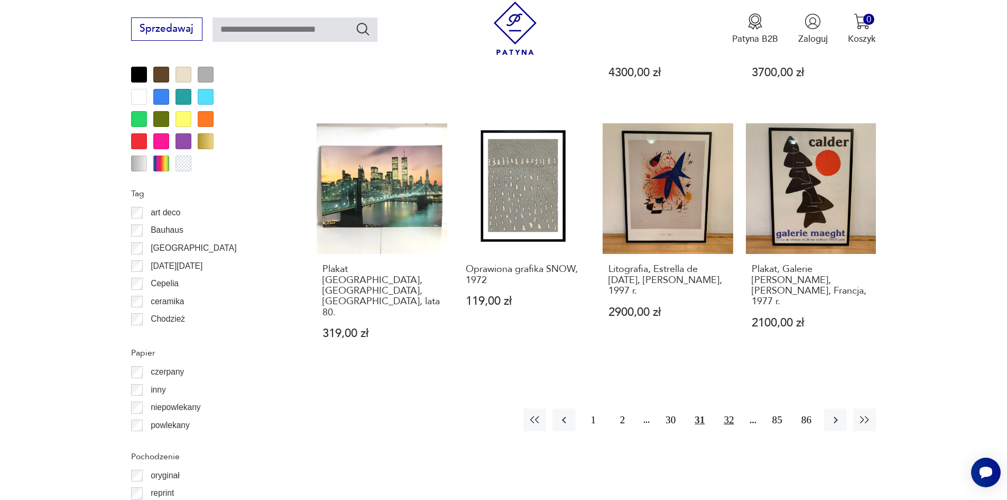
click at [733, 408] on button "32" at bounding box center [728, 419] width 23 height 23
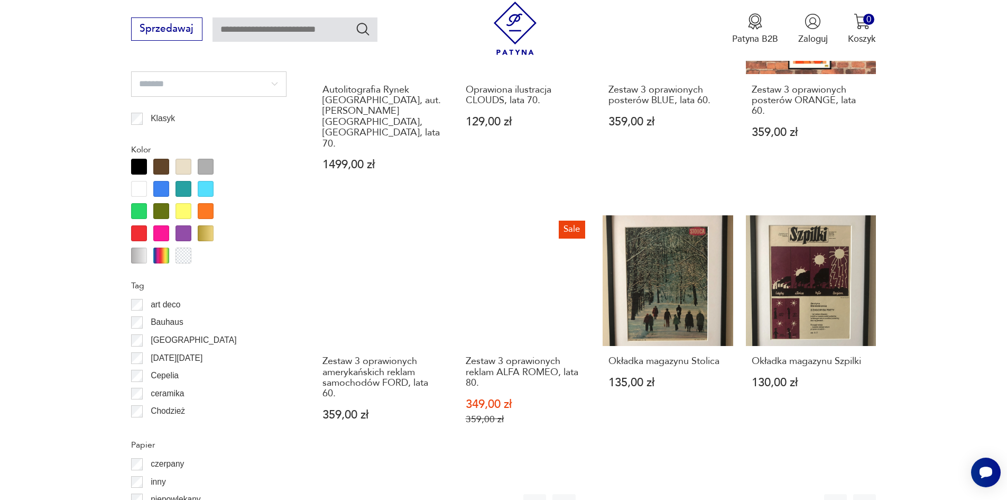
scroll to position [1107, 0]
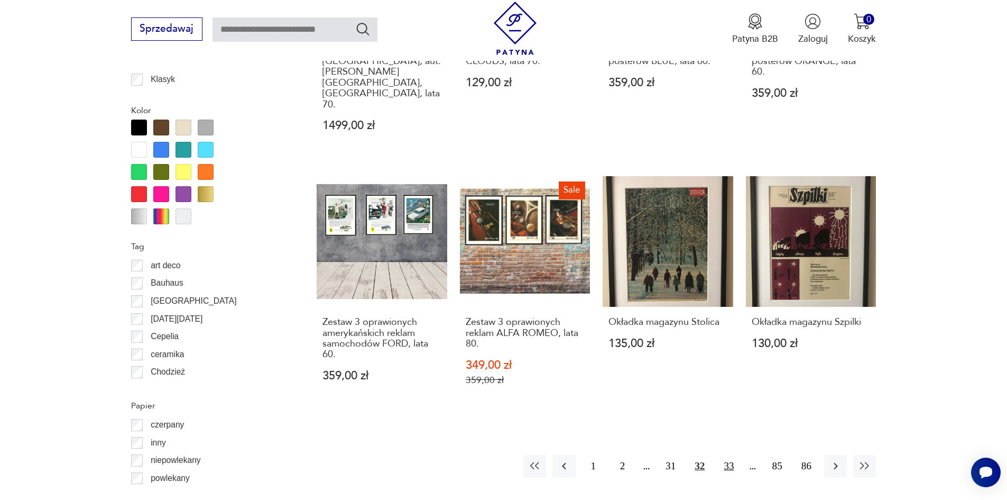
click at [726, 455] on button "33" at bounding box center [728, 466] width 23 height 23
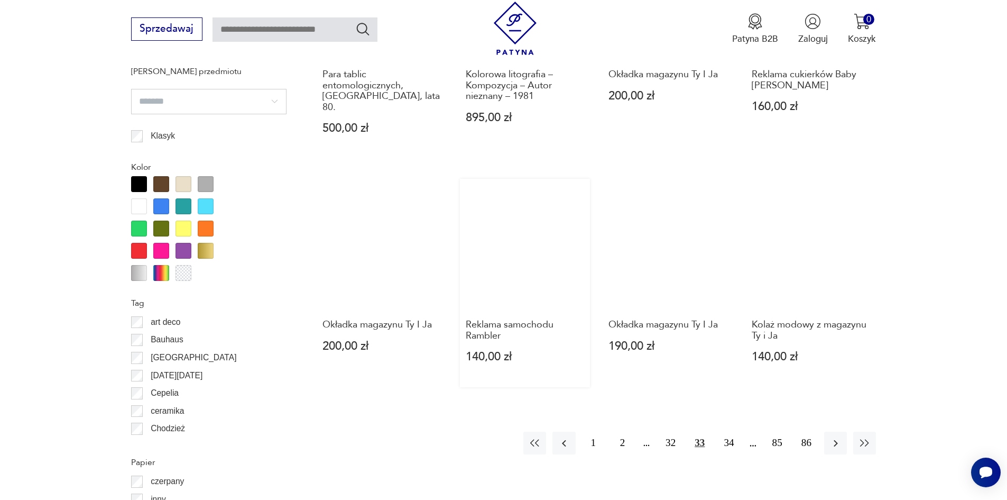
scroll to position [1107, 0]
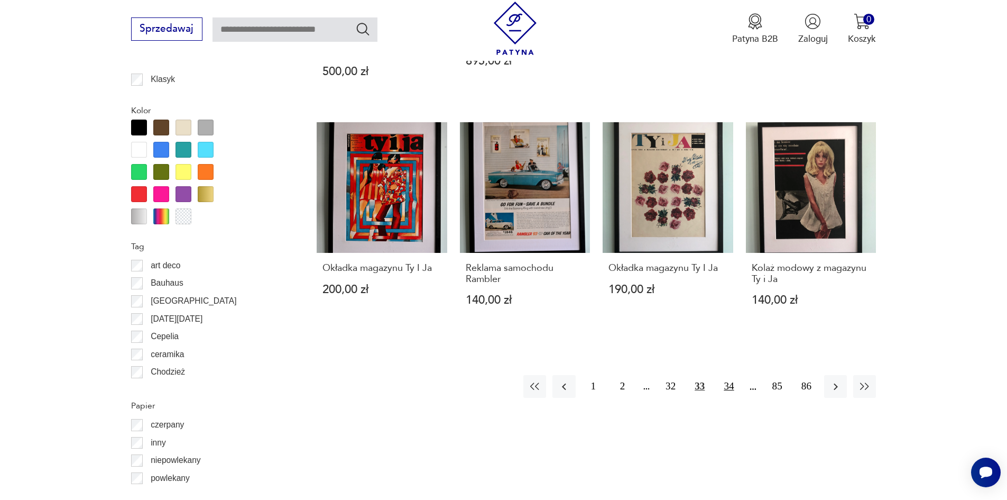
click at [732, 375] on button "34" at bounding box center [728, 386] width 23 height 23
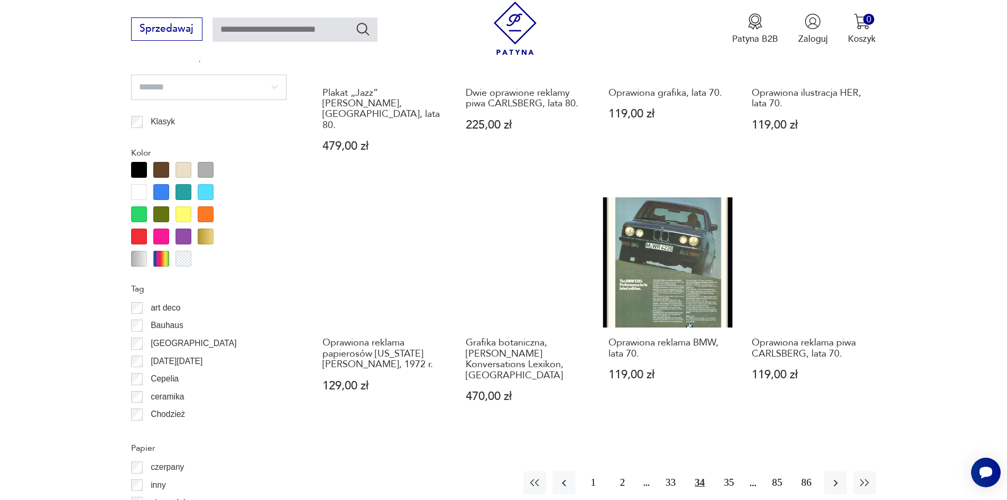
scroll to position [1054, 0]
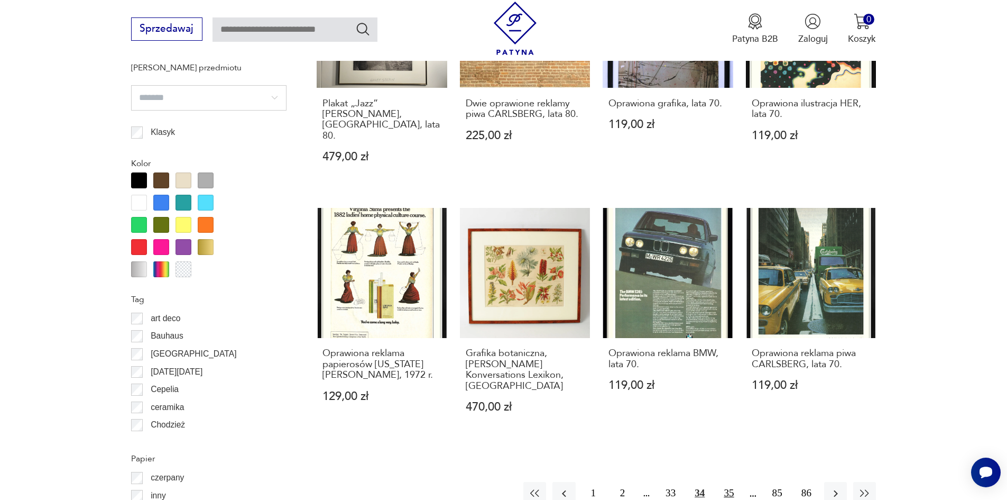
click at [731, 482] on button "35" at bounding box center [728, 493] width 23 height 23
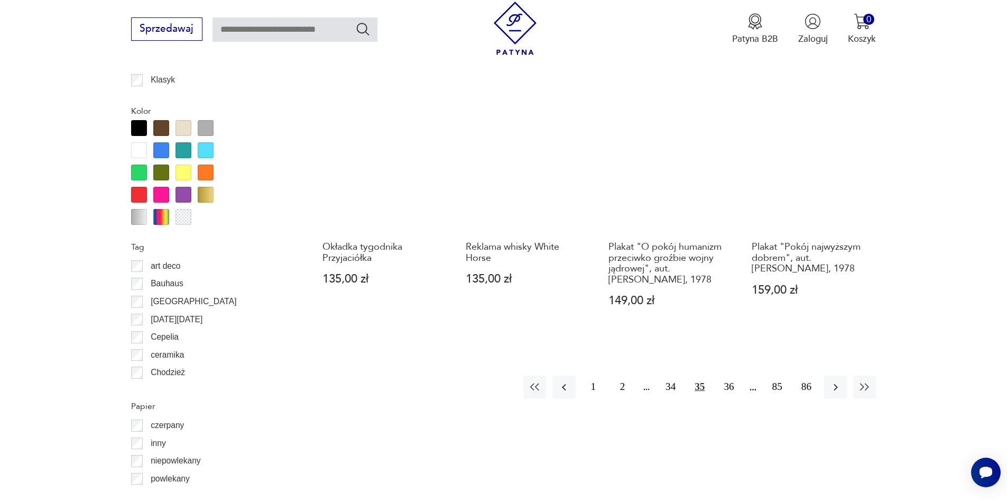
scroll to position [1107, 0]
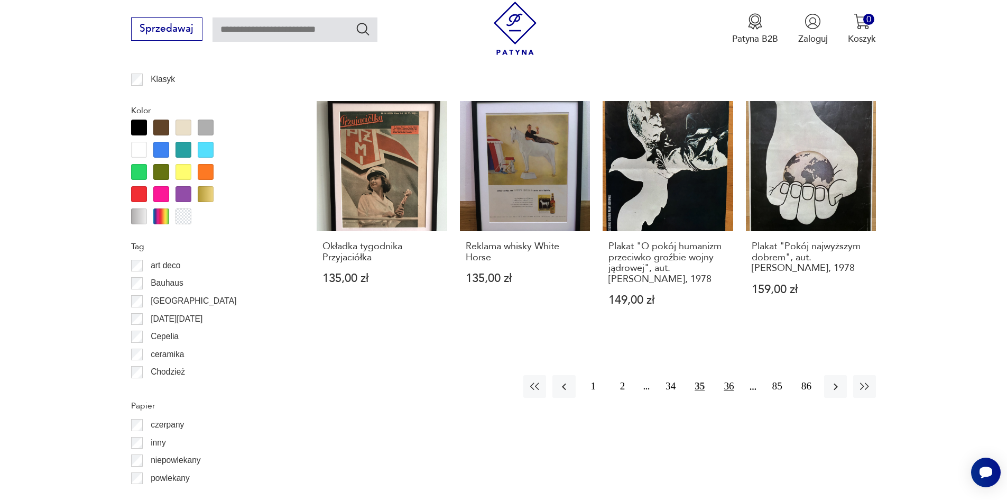
click at [730, 384] on button "36" at bounding box center [728, 386] width 23 height 23
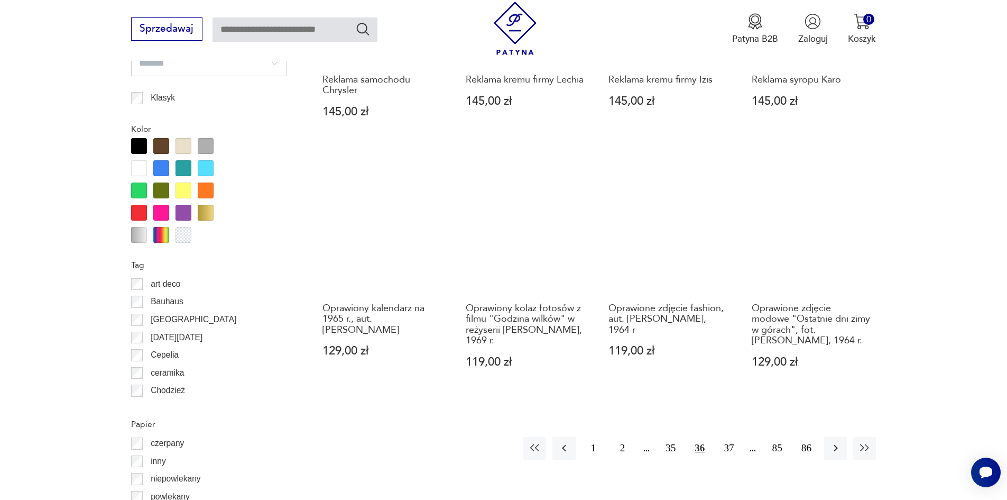
scroll to position [1107, 0]
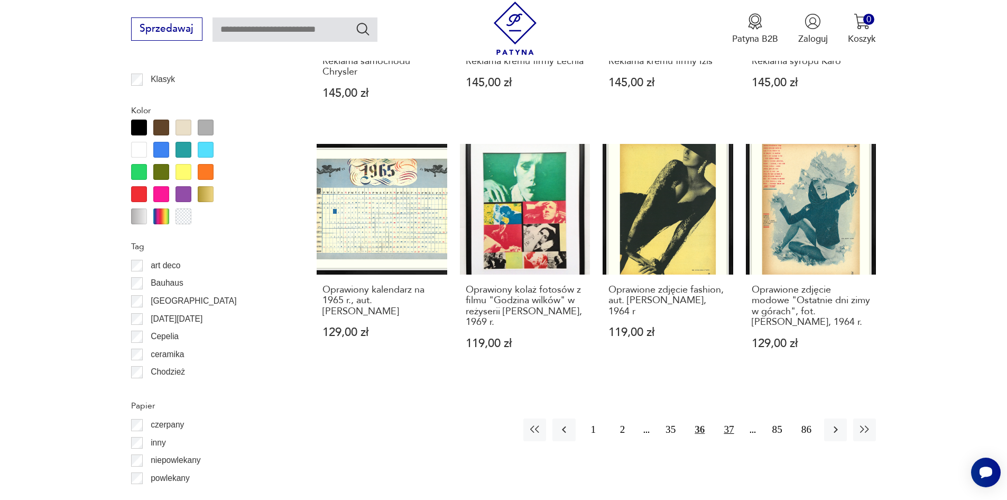
click at [730, 418] on button "37" at bounding box center [728, 429] width 23 height 23
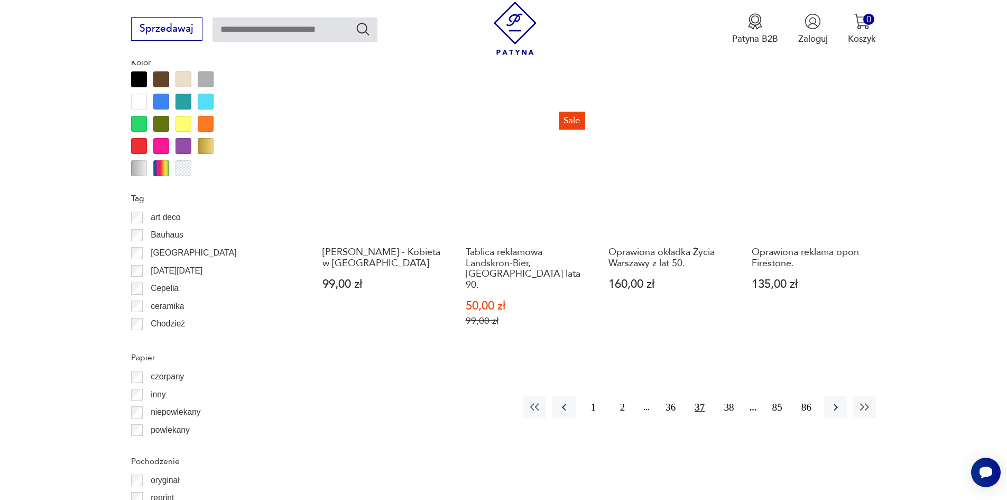
scroll to position [1160, 0]
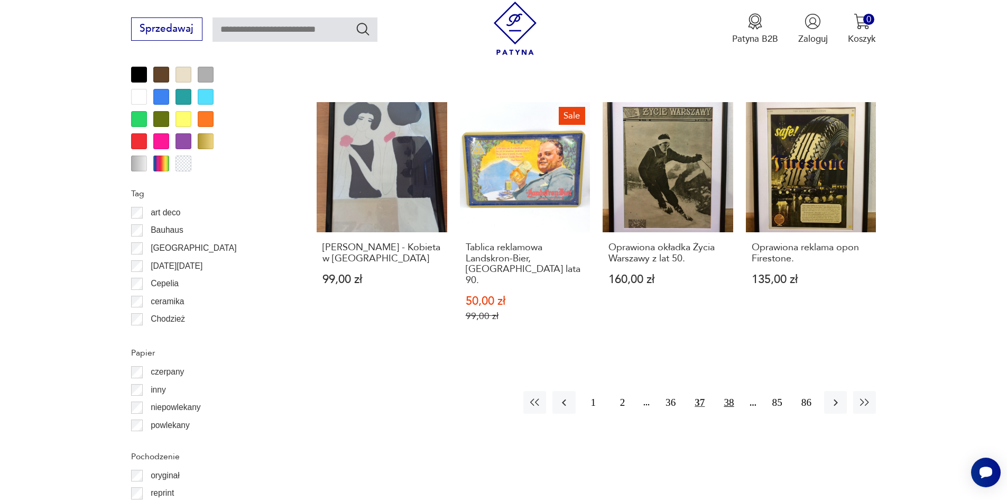
click at [733, 391] on button "38" at bounding box center [728, 402] width 23 height 23
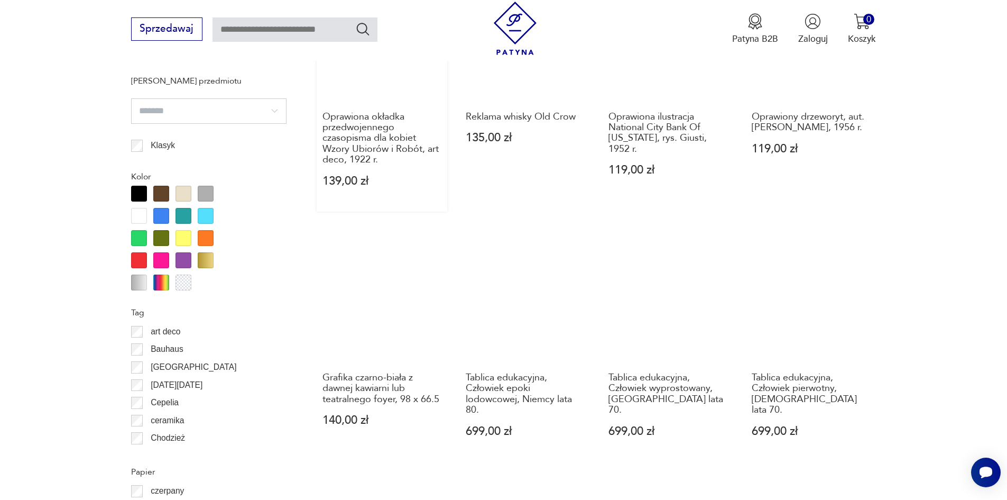
scroll to position [1107, 0]
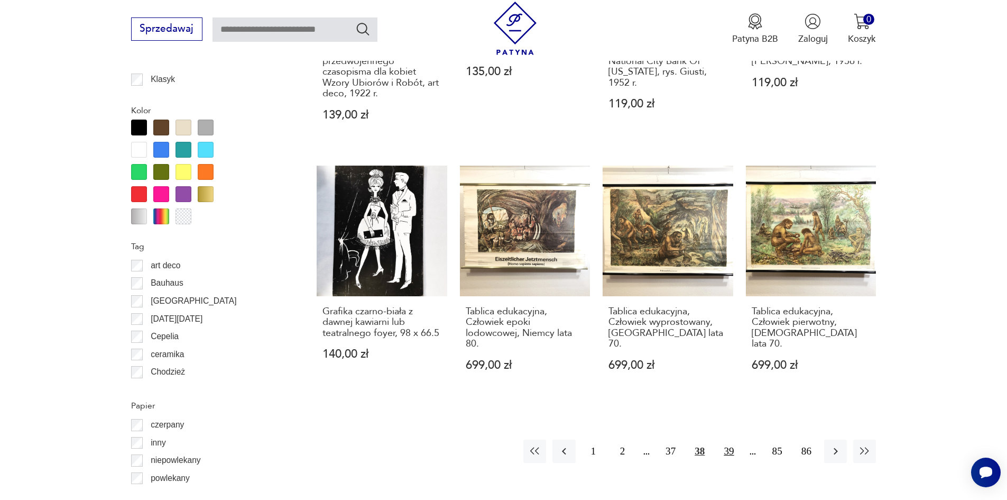
click at [729, 439] on button "39" at bounding box center [728, 450] width 23 height 23
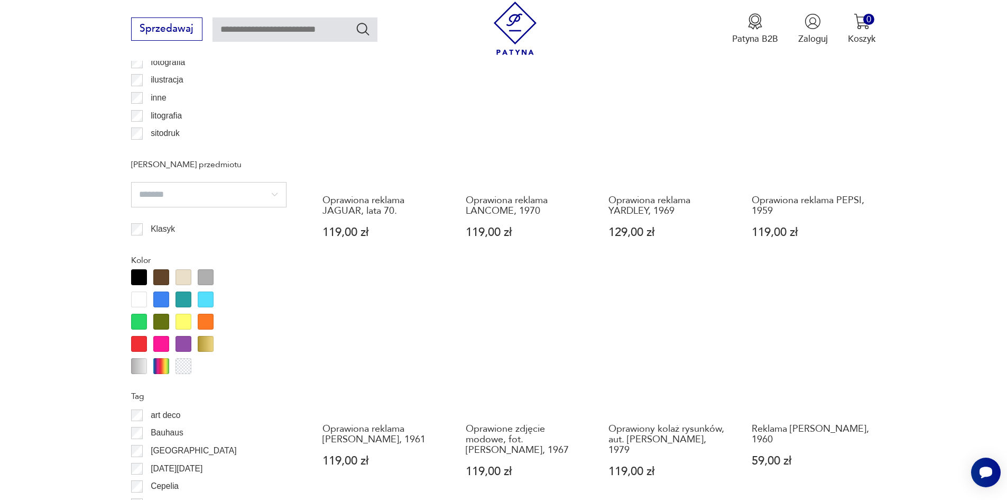
scroll to position [1054, 0]
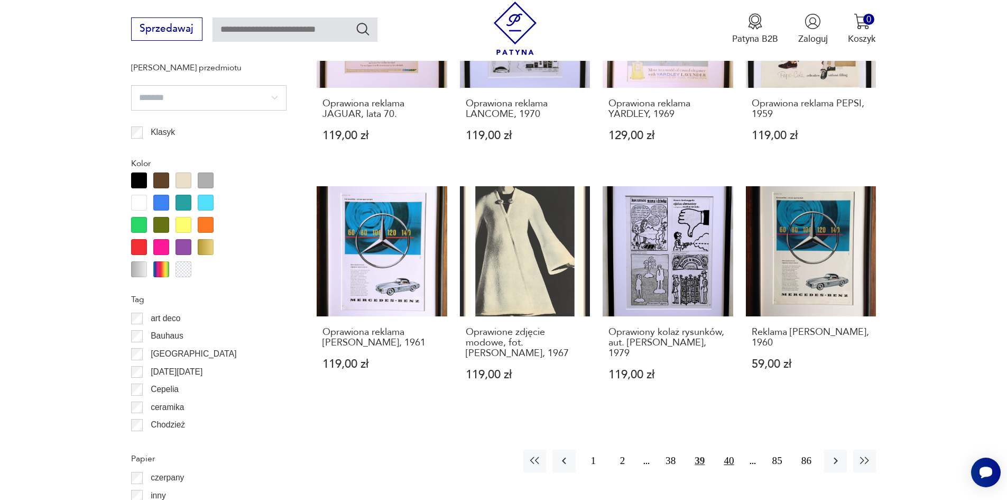
click at [727, 449] on button "40" at bounding box center [728, 460] width 23 height 23
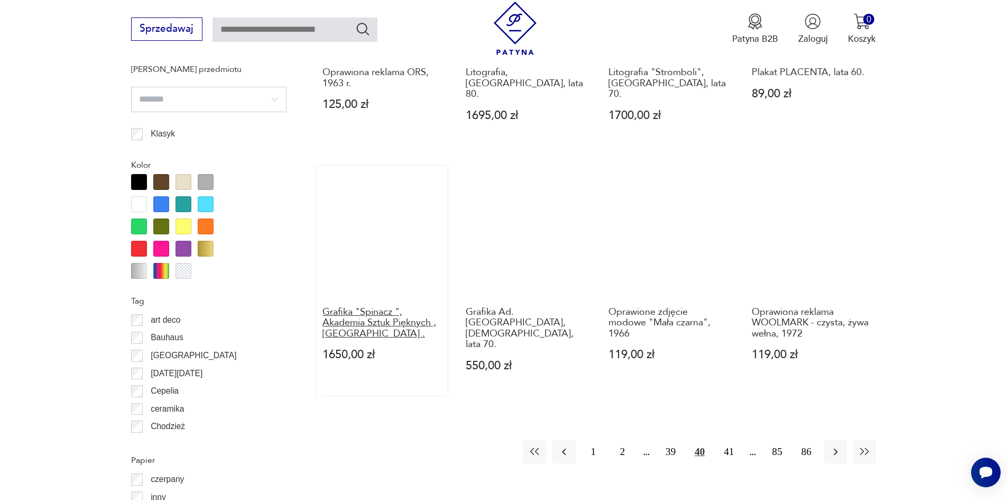
scroll to position [1054, 0]
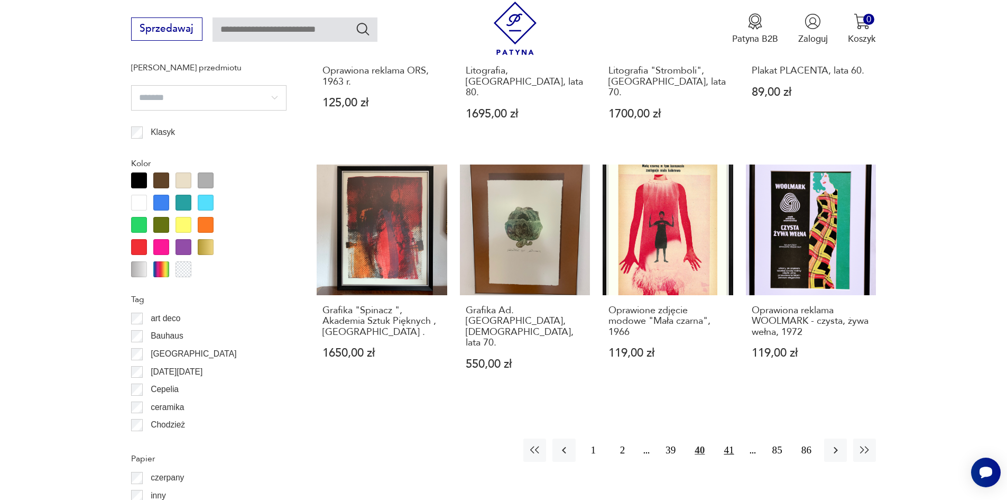
click at [731, 438] on button "41" at bounding box center [728, 449] width 23 height 23
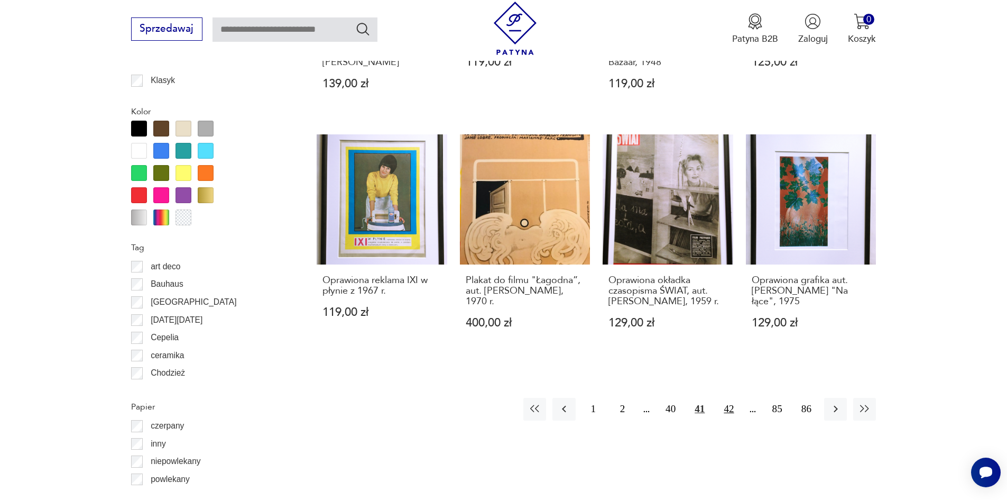
scroll to position [1107, 0]
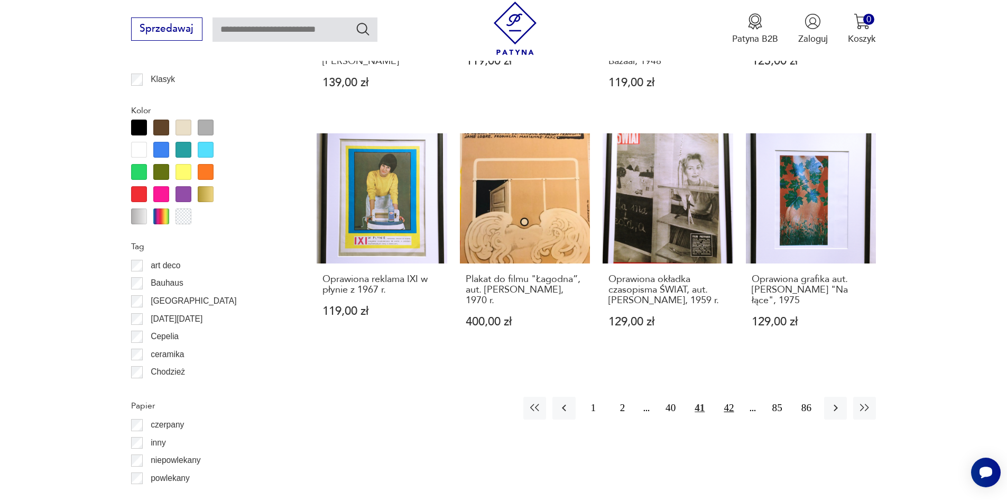
click at [729, 411] on button "42" at bounding box center [728, 408] width 23 height 23
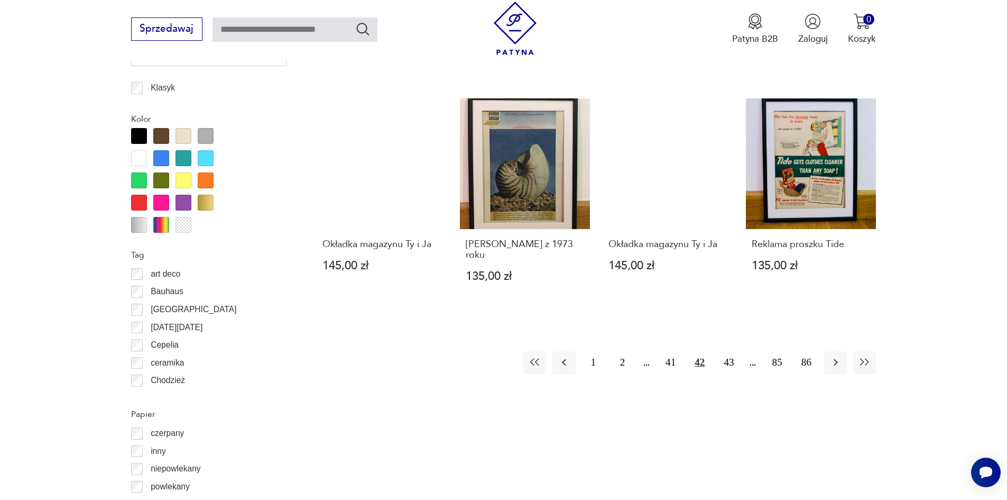
scroll to position [1107, 0]
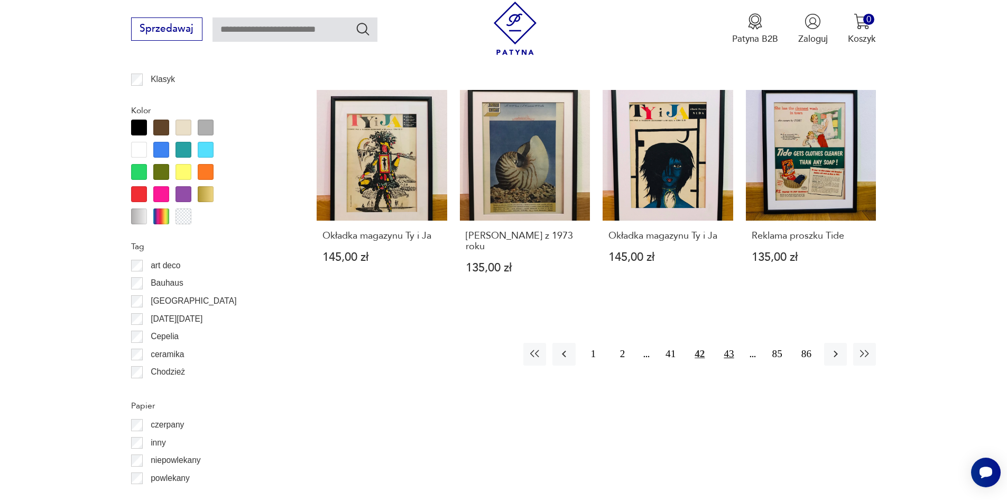
click at [733, 353] on button "43" at bounding box center [728, 354] width 23 height 23
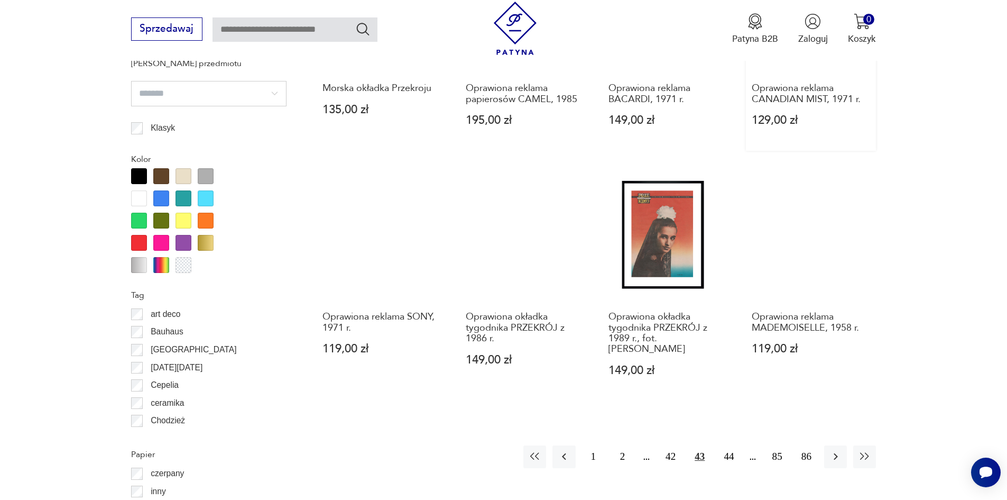
scroll to position [1160, 0]
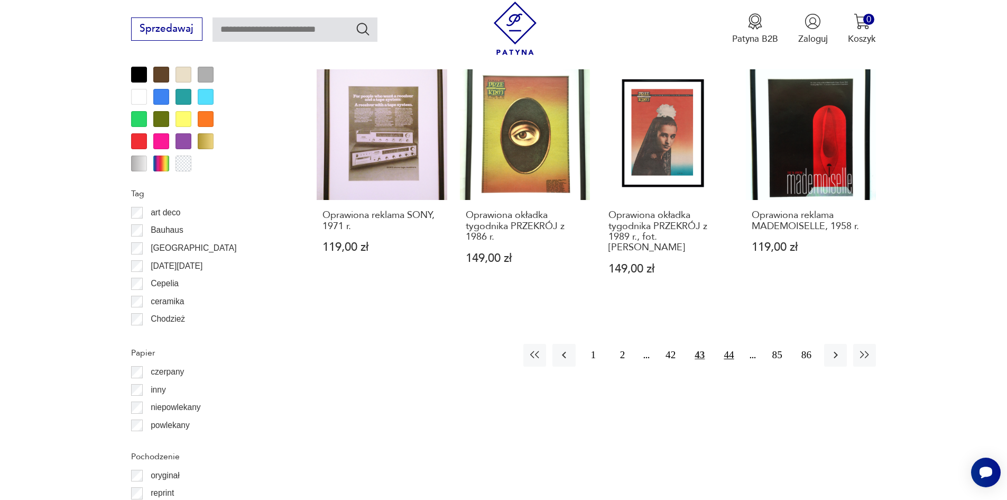
click at [731, 344] on button "44" at bounding box center [728, 355] width 23 height 23
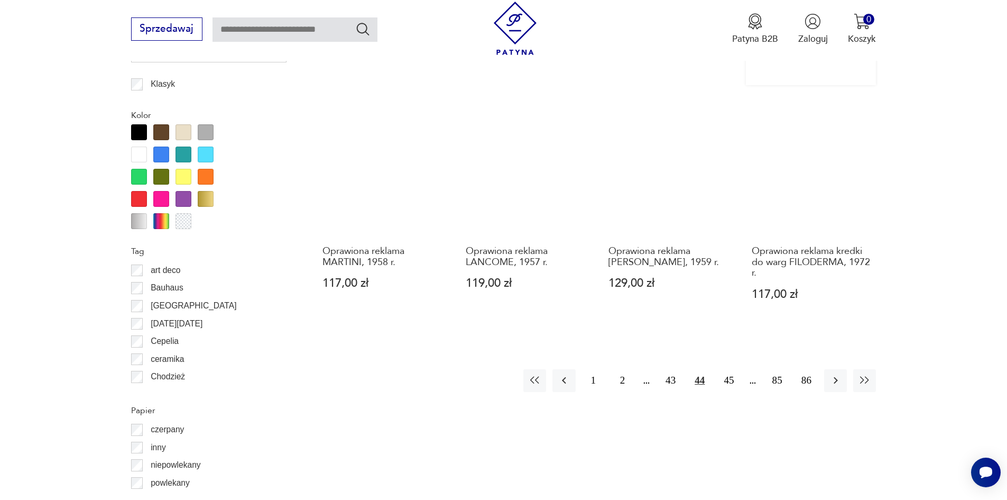
scroll to position [1107, 0]
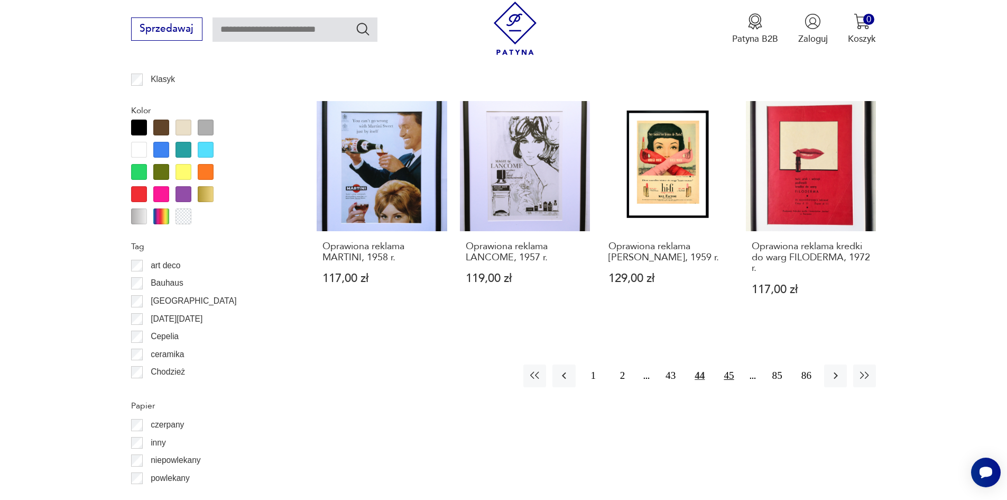
click at [733, 387] on button "45" at bounding box center [728, 375] width 23 height 23
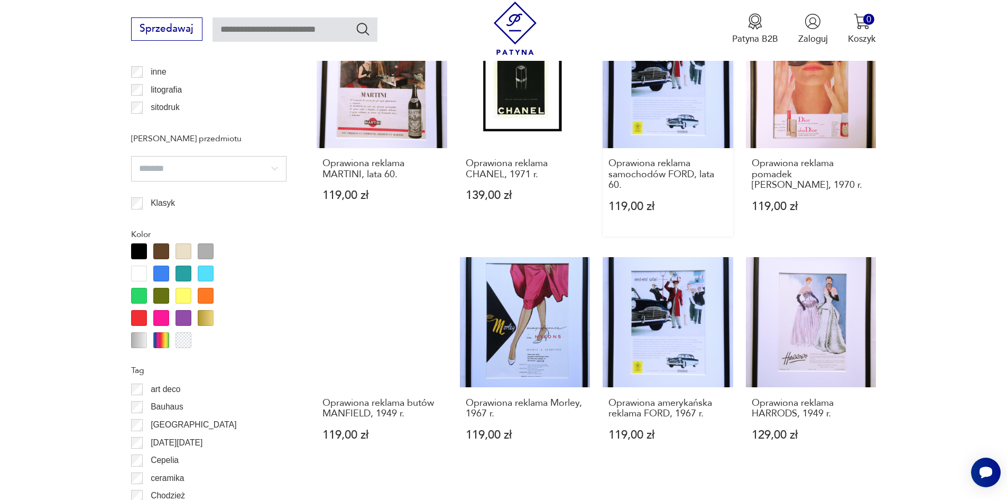
scroll to position [1054, 0]
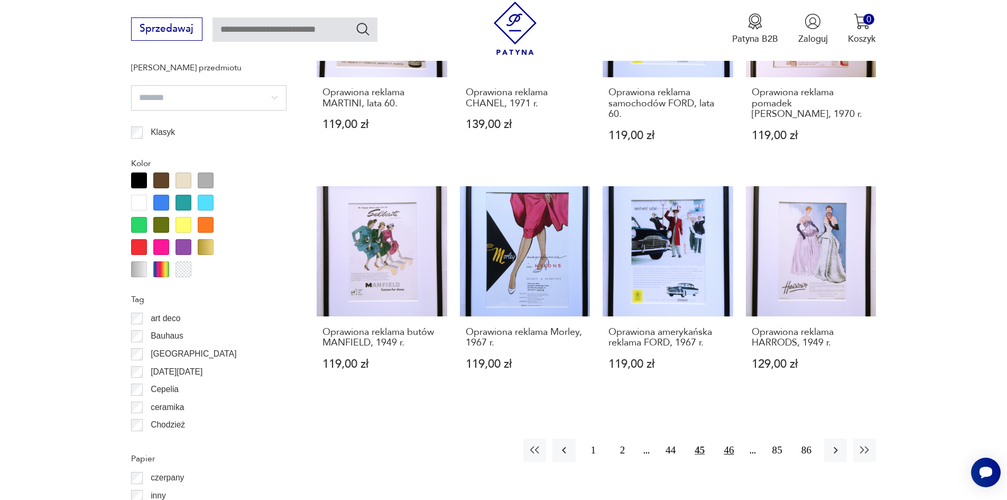
click at [724, 451] on button "46" at bounding box center [728, 449] width 23 height 23
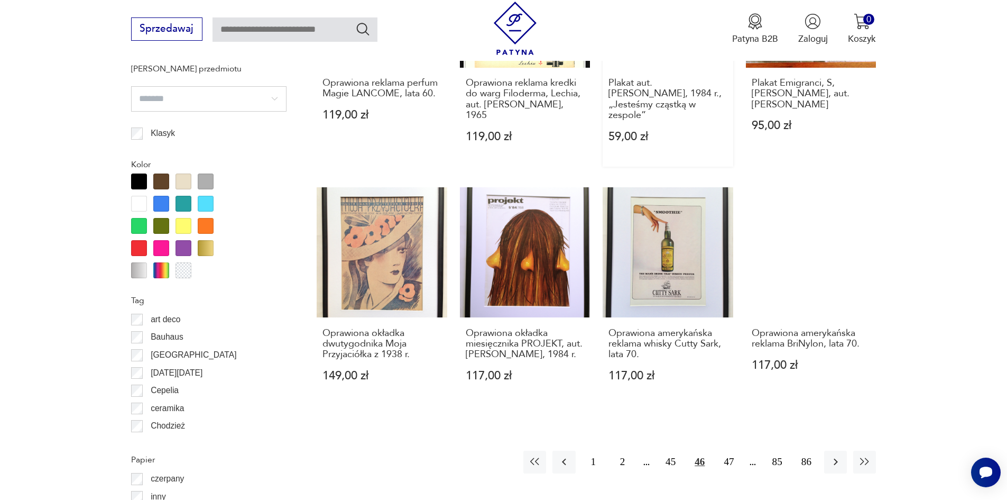
scroll to position [1054, 0]
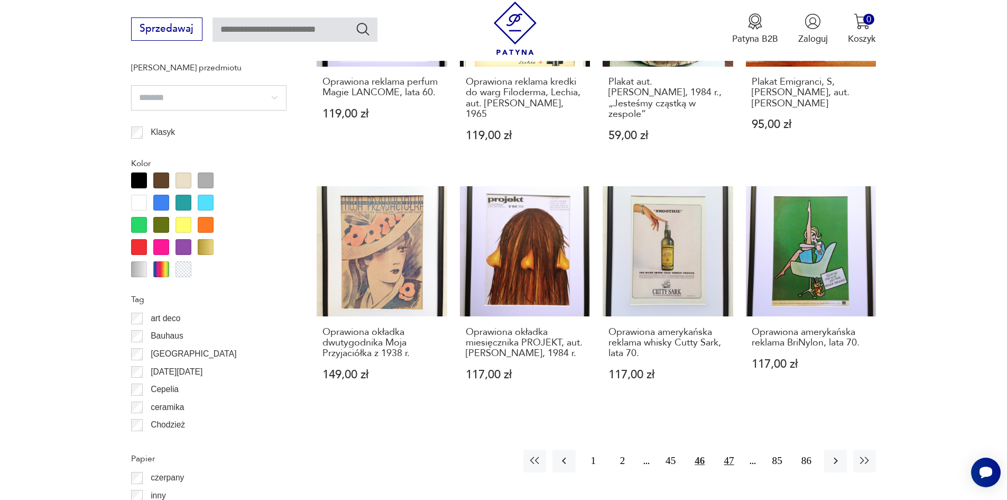
click at [724, 454] on button "47" at bounding box center [728, 460] width 23 height 23
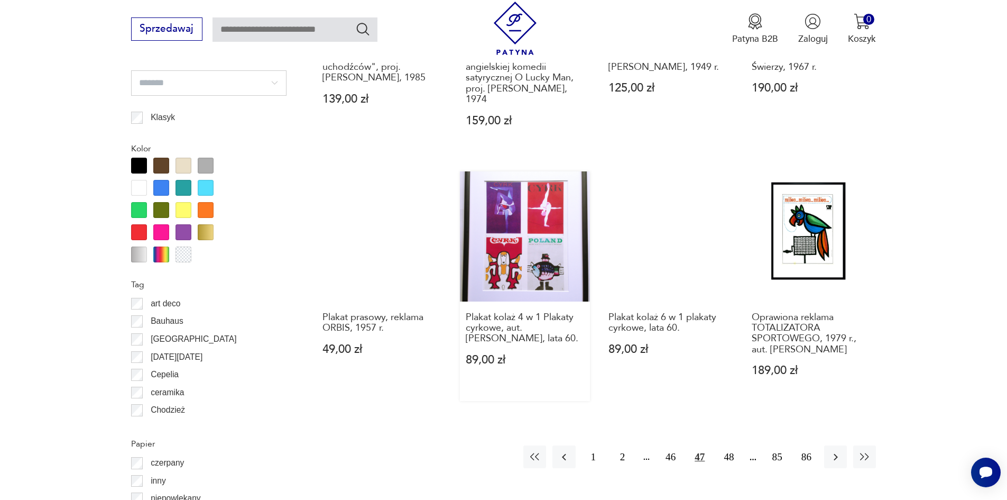
scroll to position [1213, 0]
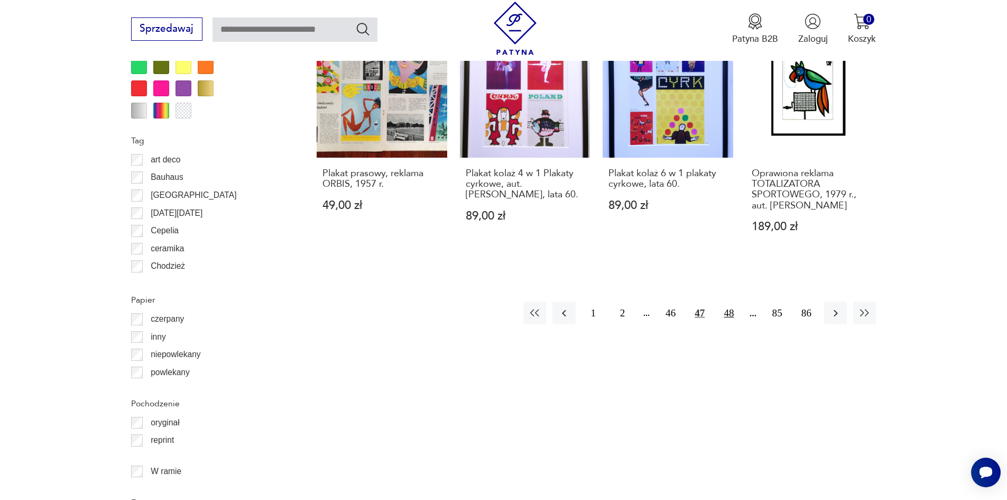
click at [730, 303] on button "48" at bounding box center [728, 312] width 23 height 23
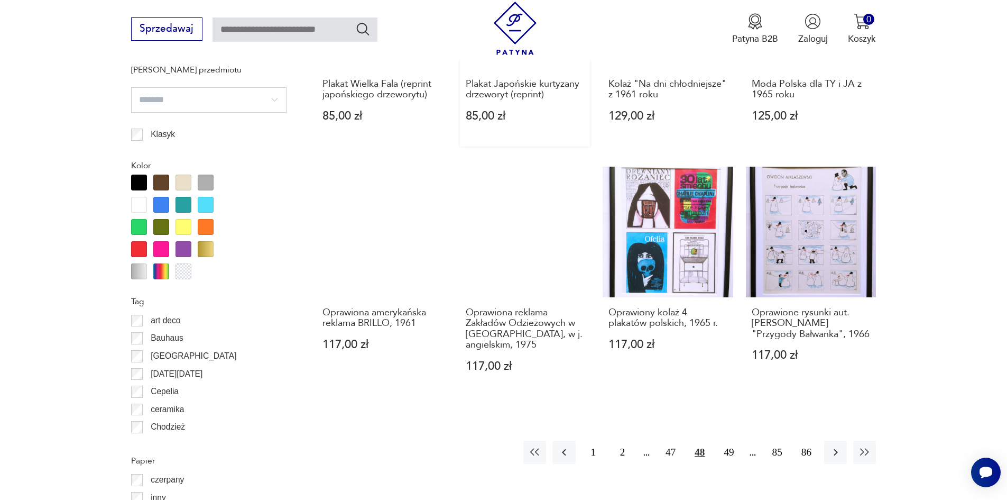
scroll to position [1160, 0]
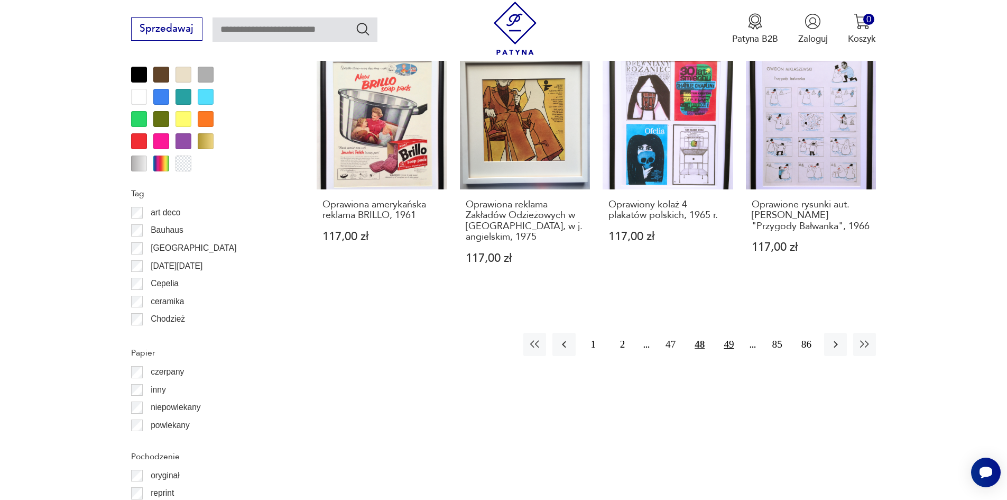
click at [733, 341] on button "49" at bounding box center [728, 344] width 23 height 23
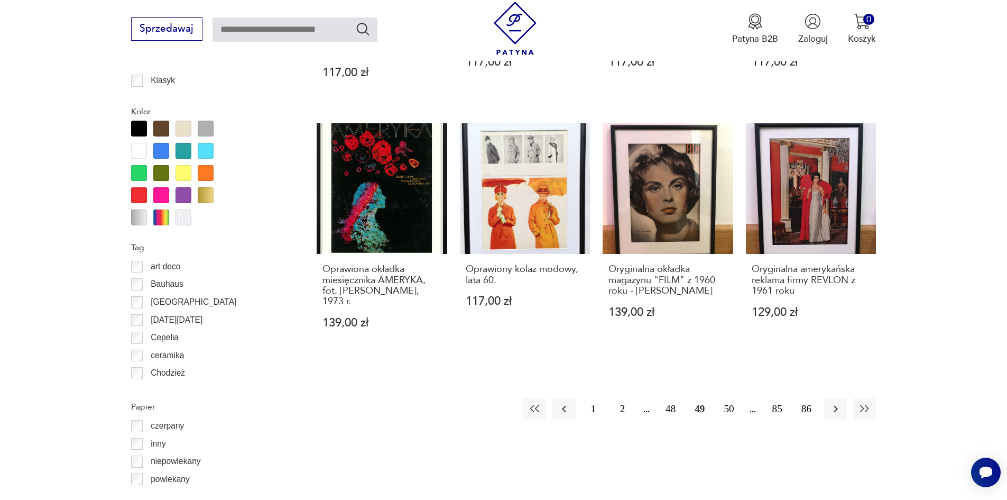
scroll to position [1107, 0]
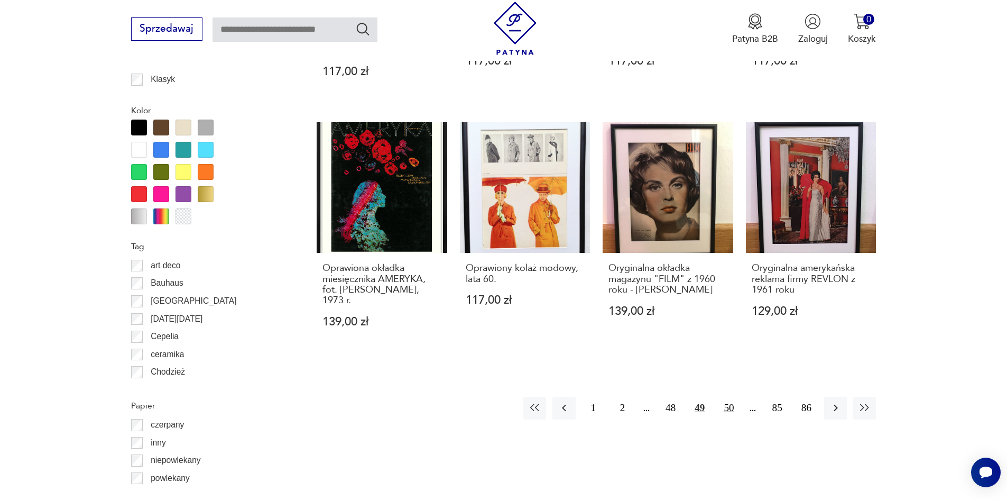
click at [729, 397] on button "50" at bounding box center [728, 408] width 23 height 23
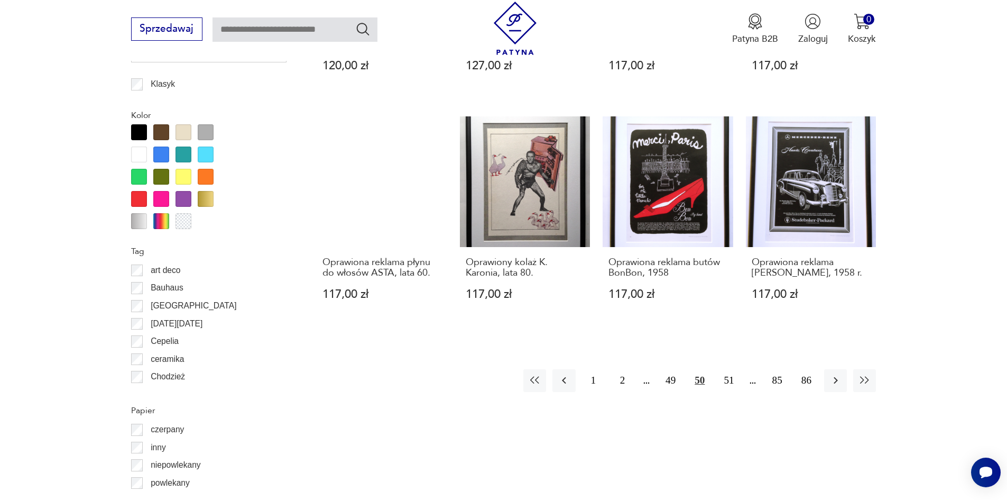
scroll to position [1107, 0]
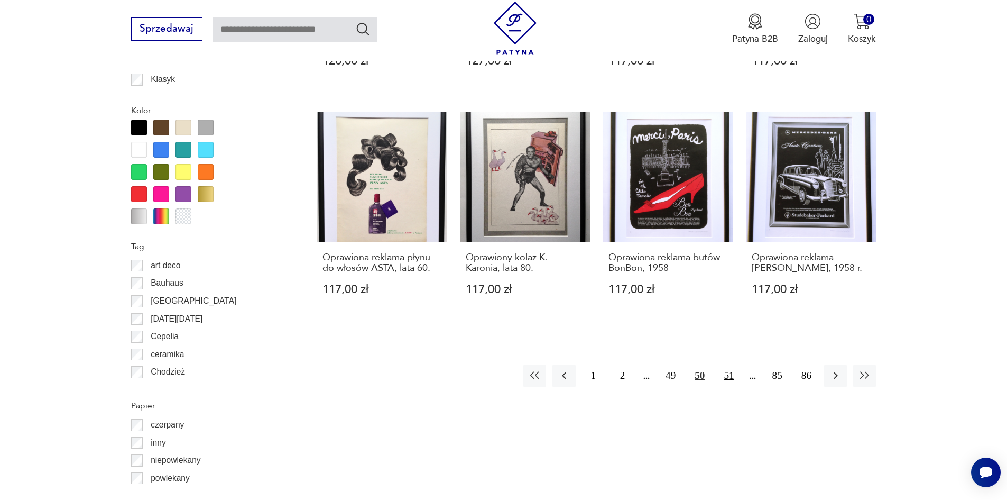
click at [726, 379] on button "51" at bounding box center [728, 375] width 23 height 23
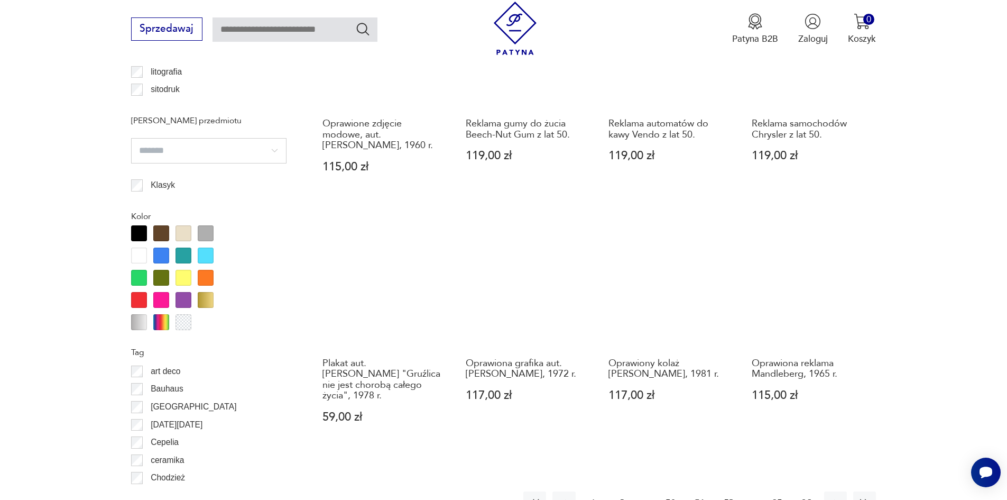
scroll to position [1213, 0]
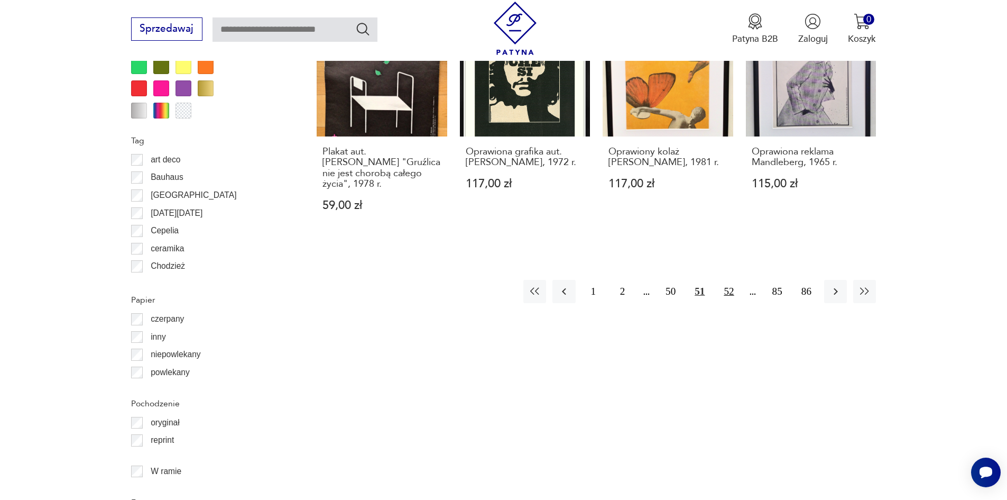
click at [733, 296] on button "52" at bounding box center [728, 291] width 23 height 23
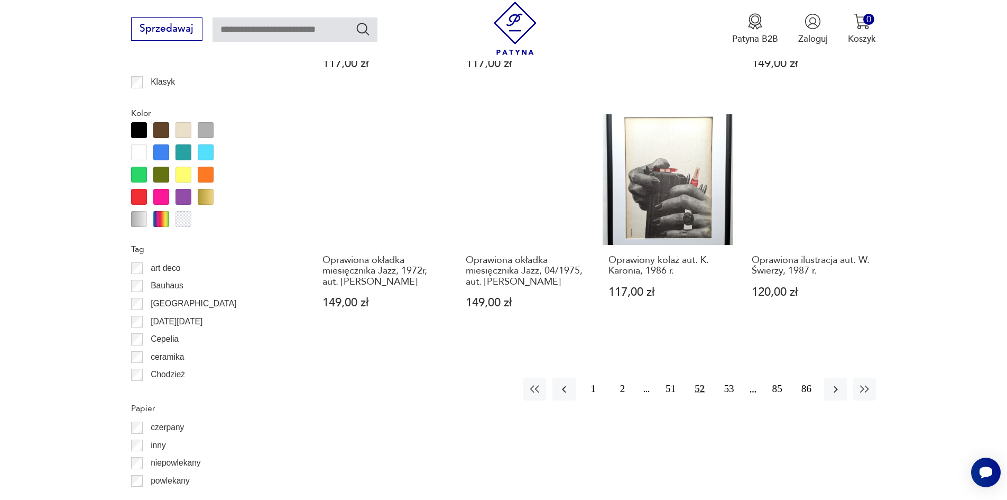
scroll to position [1107, 0]
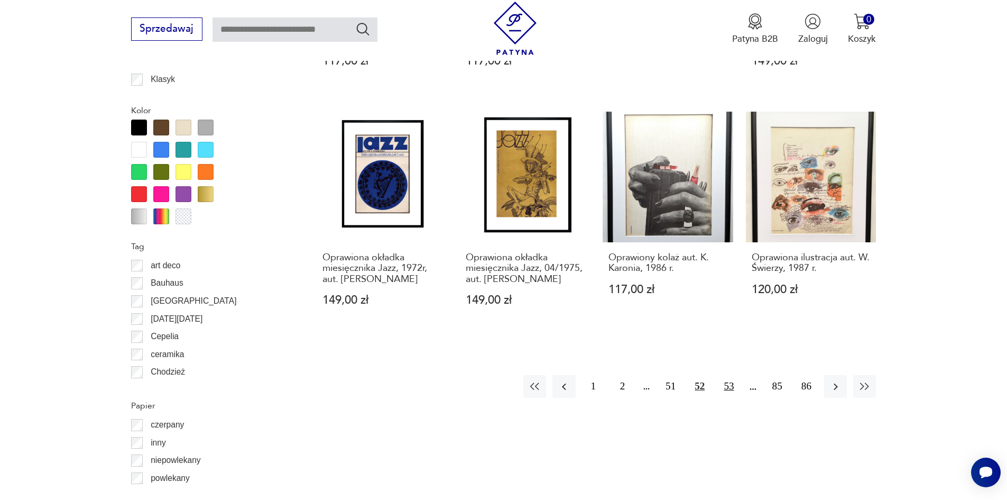
click at [724, 386] on button "53" at bounding box center [728, 386] width 23 height 23
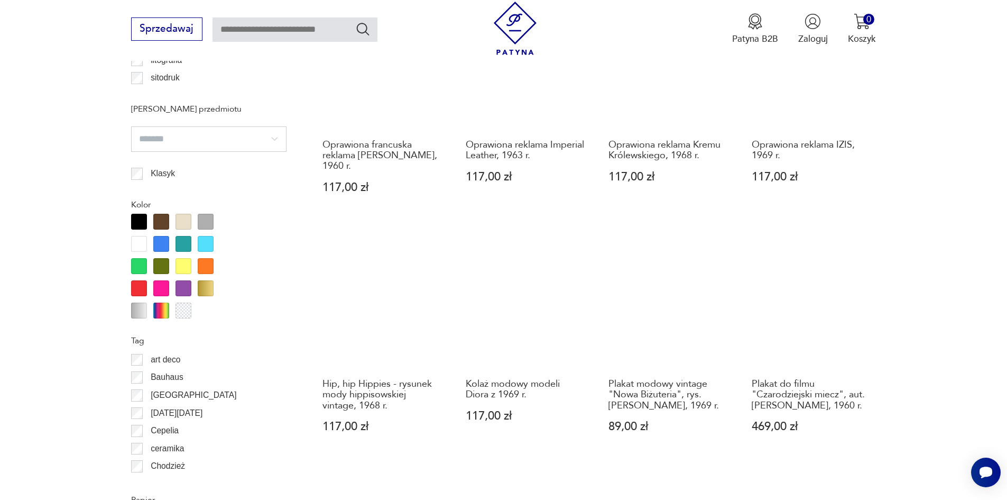
scroll to position [1054, 0]
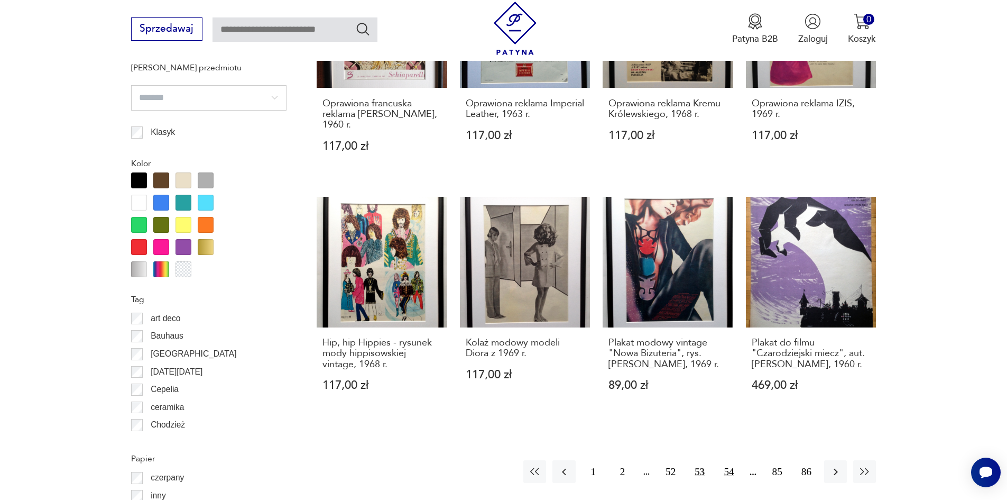
click at [728, 460] on button "54" at bounding box center [728, 471] width 23 height 23
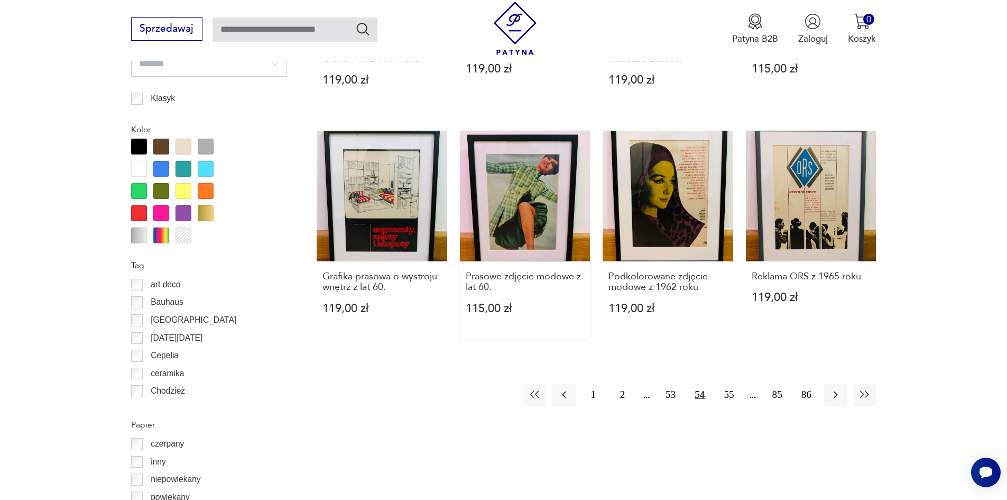
scroll to position [1107, 0]
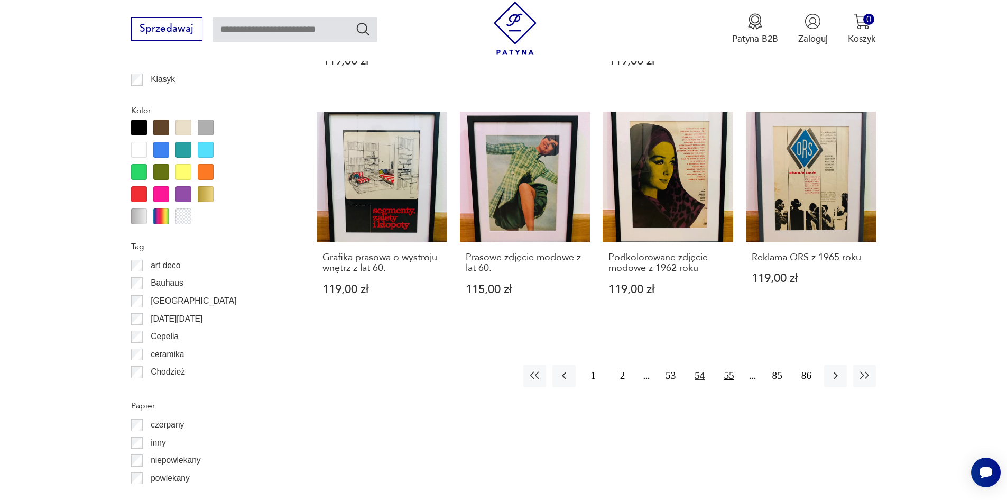
click at [725, 383] on button "55" at bounding box center [728, 375] width 23 height 23
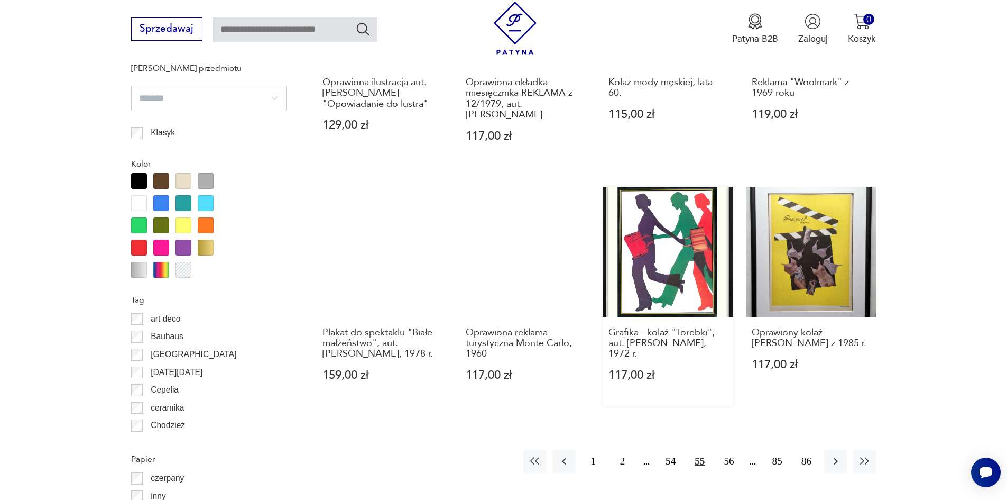
scroll to position [1054, 0]
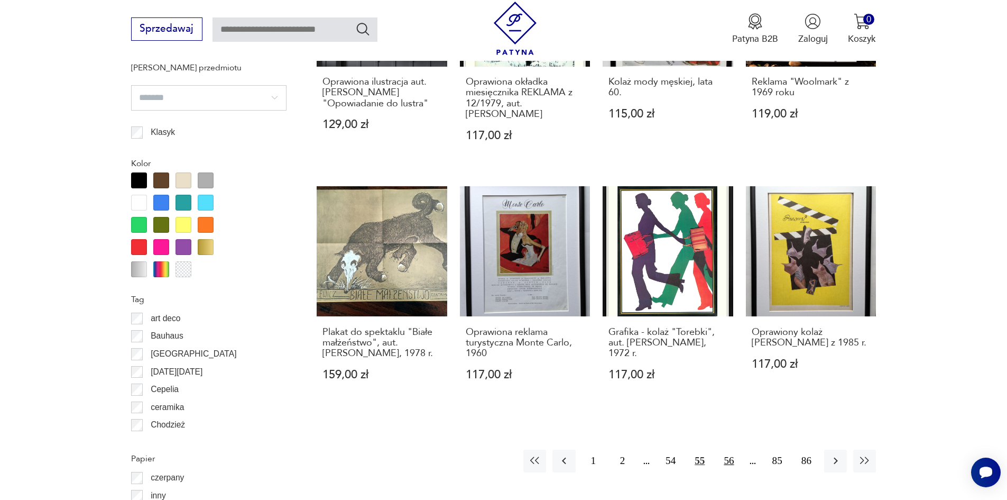
click at [728, 449] on button "56" at bounding box center [728, 460] width 23 height 23
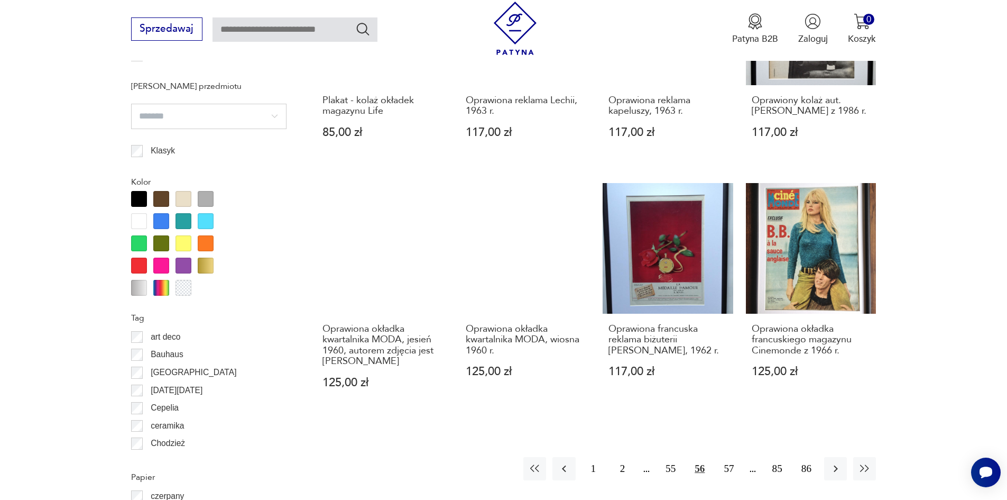
scroll to position [1054, 0]
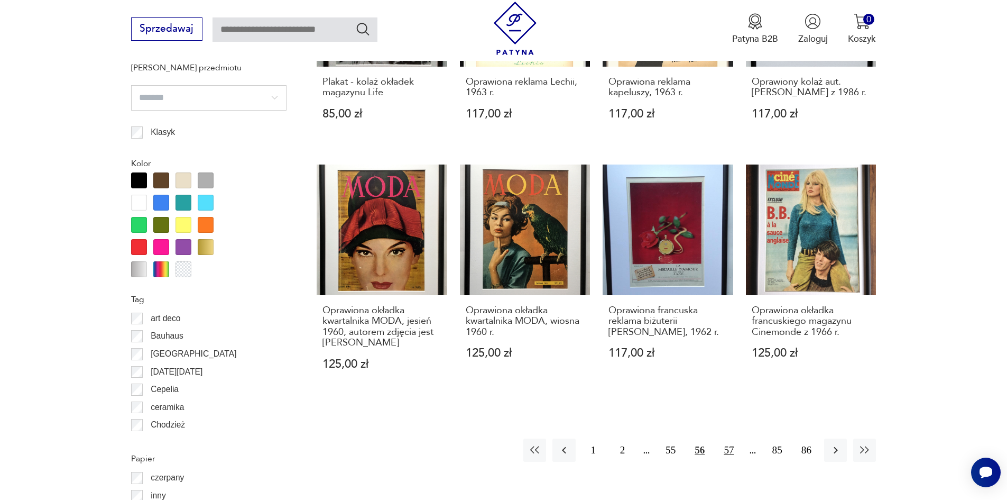
click at [733, 450] on button "57" at bounding box center [728, 449] width 23 height 23
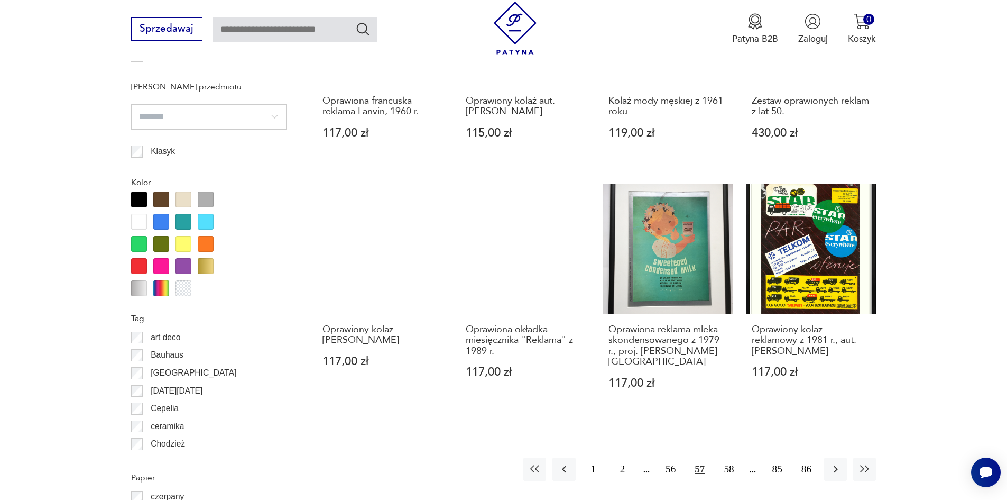
scroll to position [1054, 0]
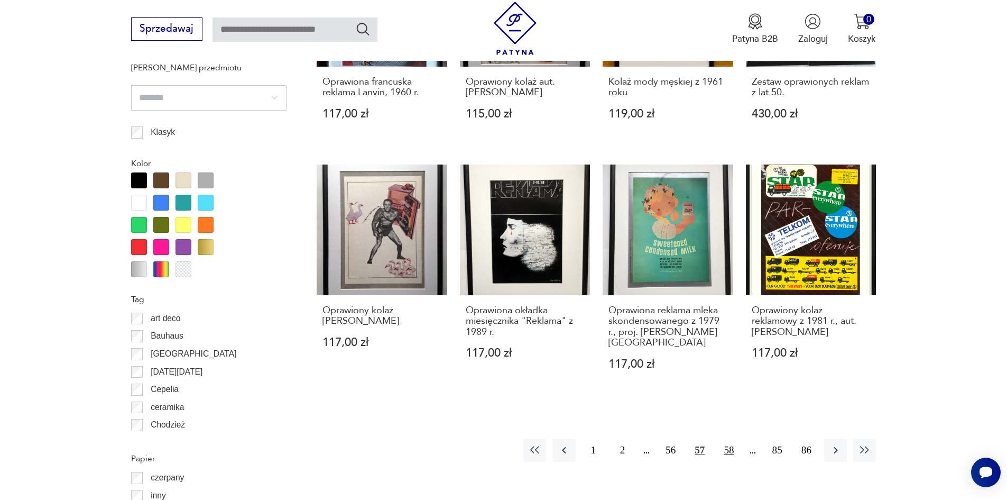
click at [726, 438] on button "58" at bounding box center [728, 449] width 23 height 23
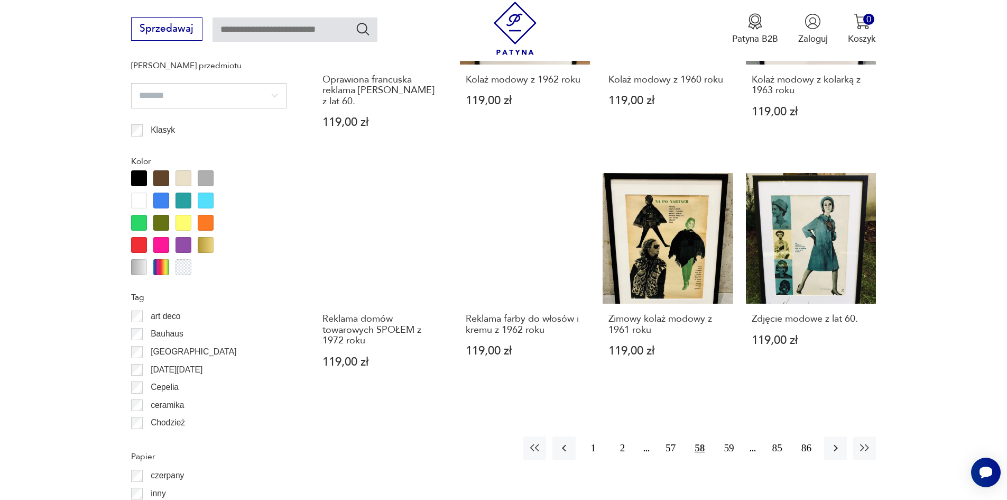
scroll to position [1160, 0]
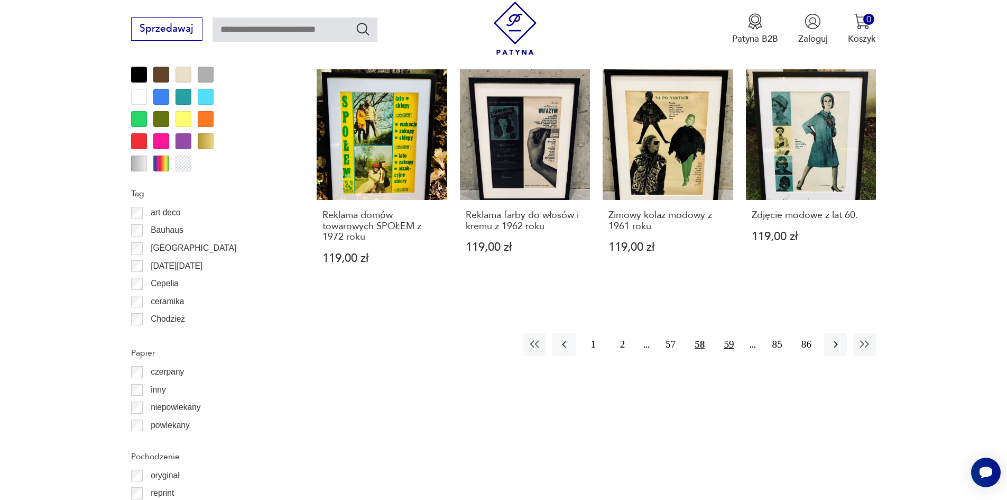
click at [723, 345] on button "59" at bounding box center [728, 344] width 23 height 23
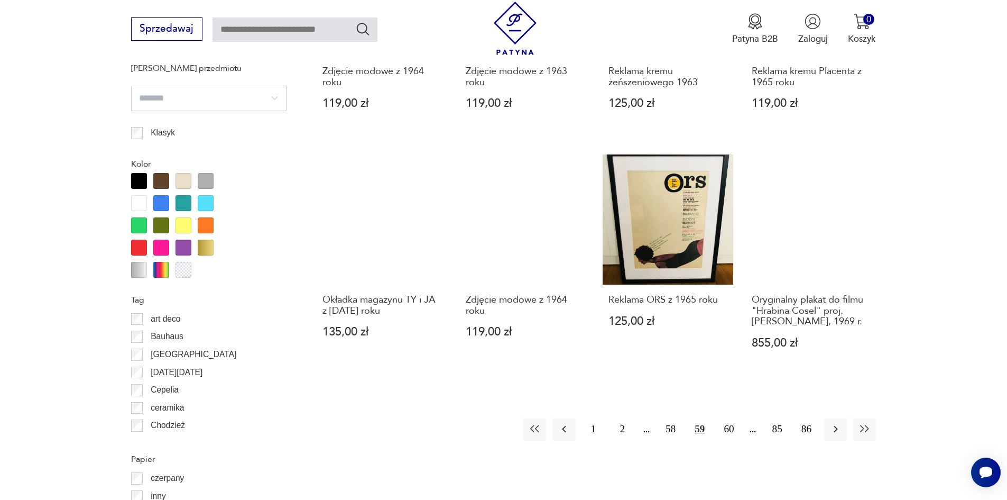
scroll to position [1054, 0]
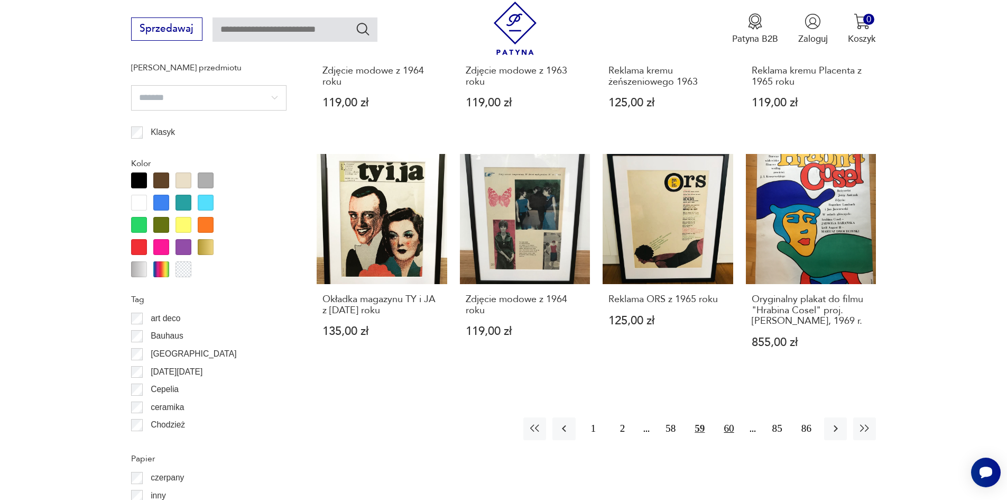
click at [734, 432] on button "60" at bounding box center [728, 428] width 23 height 23
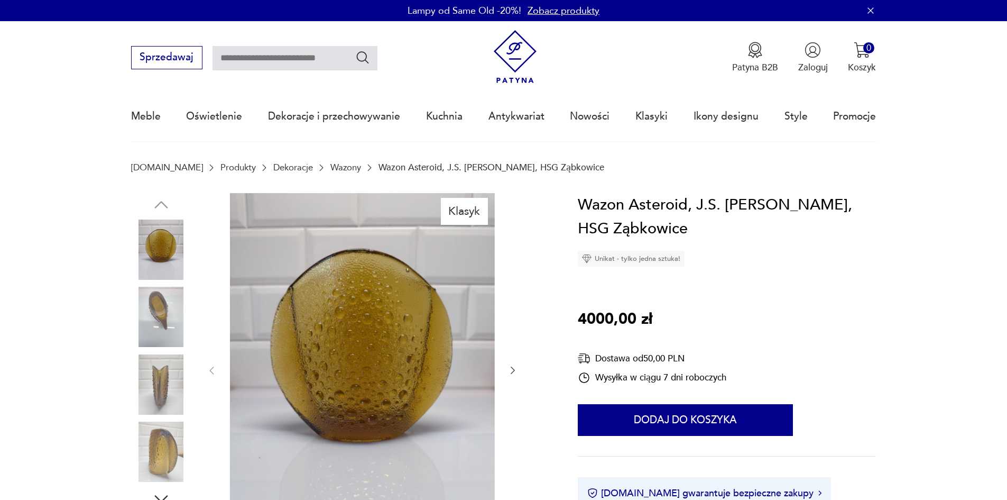
click at [154, 306] on img at bounding box center [161, 317] width 60 height 60
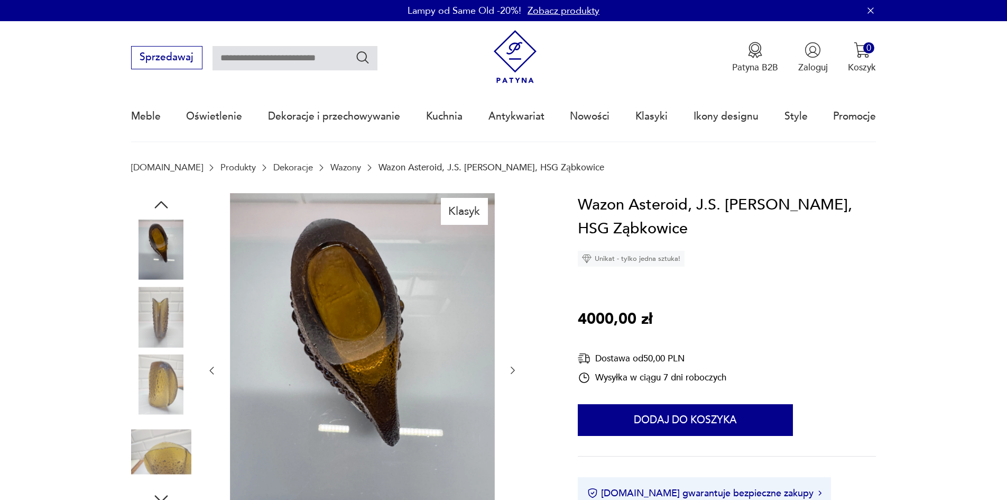
click at [159, 366] on img at bounding box center [161, 384] width 60 height 60
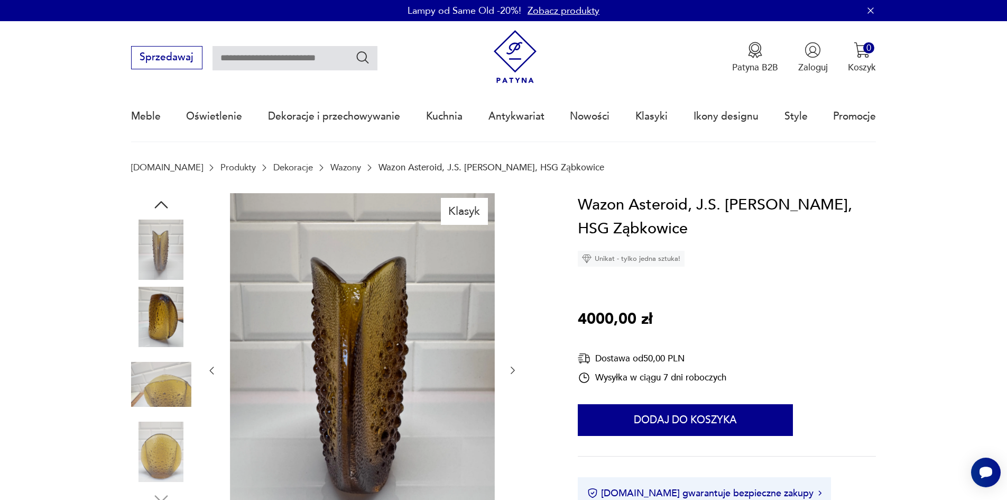
click at [152, 393] on img at bounding box center [161, 384] width 60 height 60
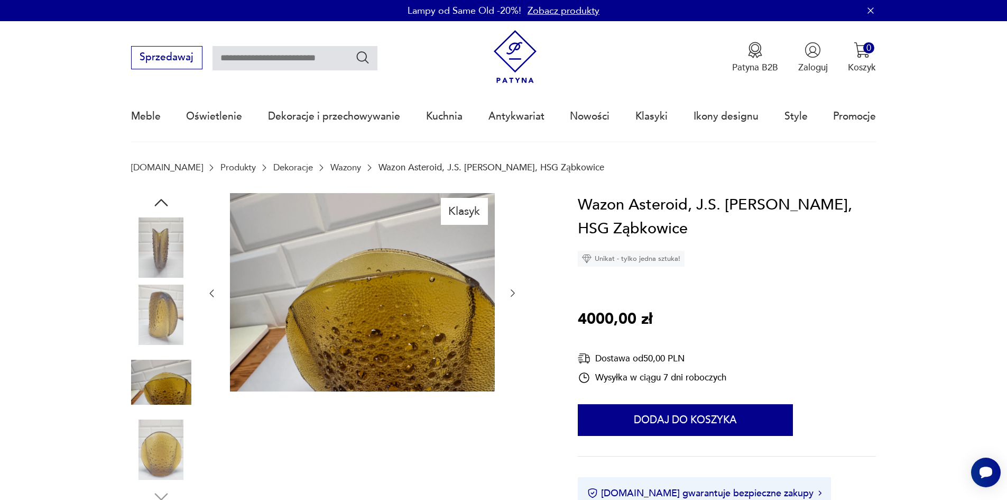
click at [167, 436] on img at bounding box center [161, 449] width 60 height 60
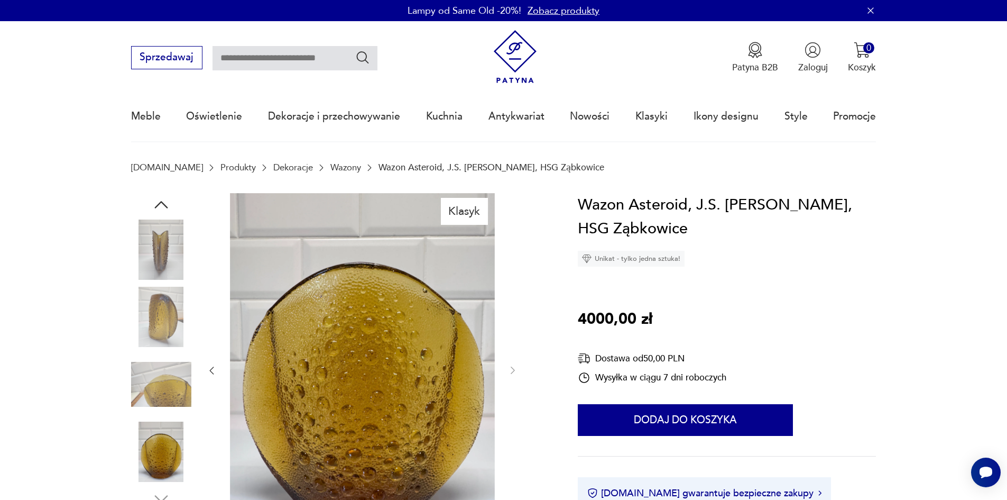
click at [168, 262] on img at bounding box center [161, 249] width 60 height 60
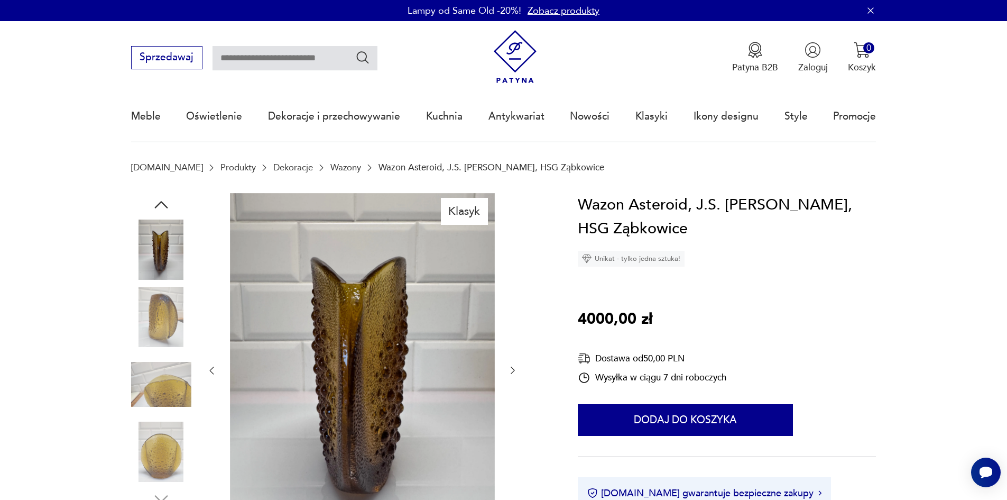
click at [159, 210] on icon "button" at bounding box center [161, 204] width 19 height 19
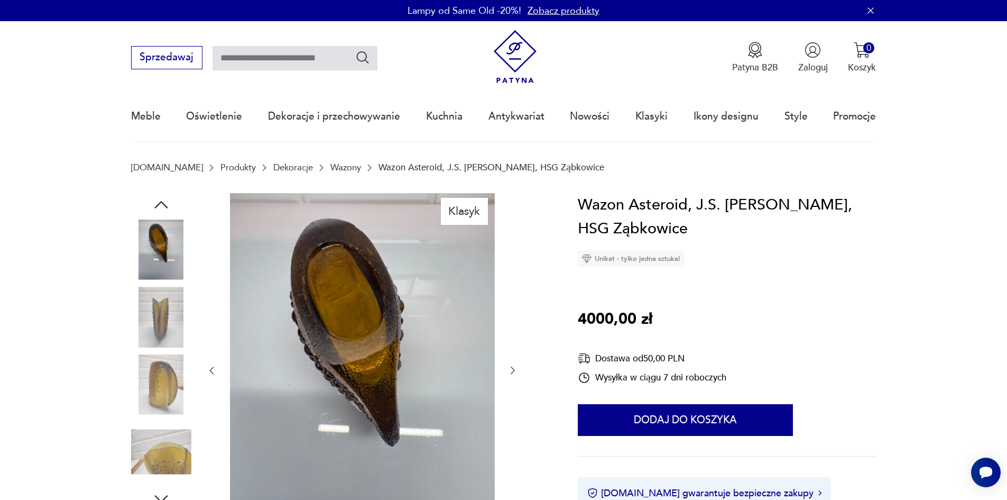
click at [169, 241] on img at bounding box center [161, 249] width 60 height 60
click at [153, 200] on icon "button" at bounding box center [161, 204] width 19 height 19
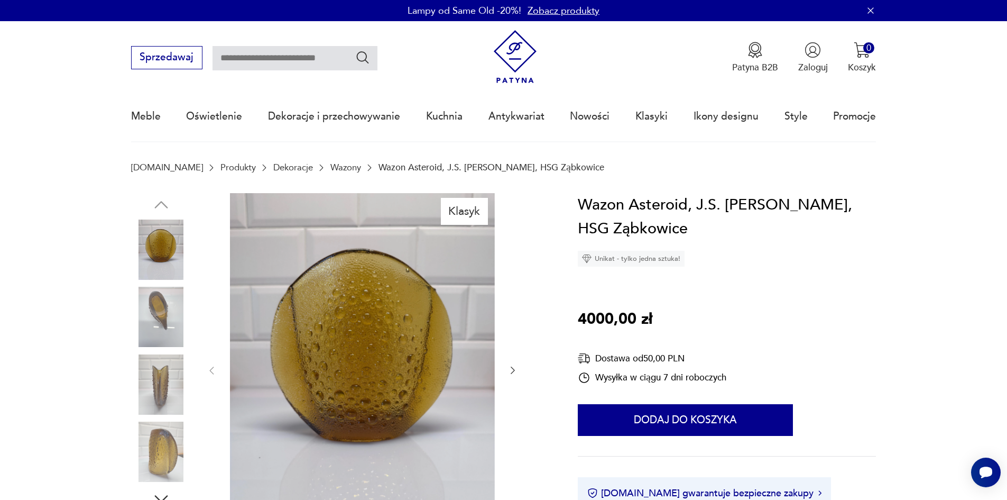
click at [160, 225] on img at bounding box center [161, 249] width 60 height 60
